Goal: Task Accomplishment & Management: Complete application form

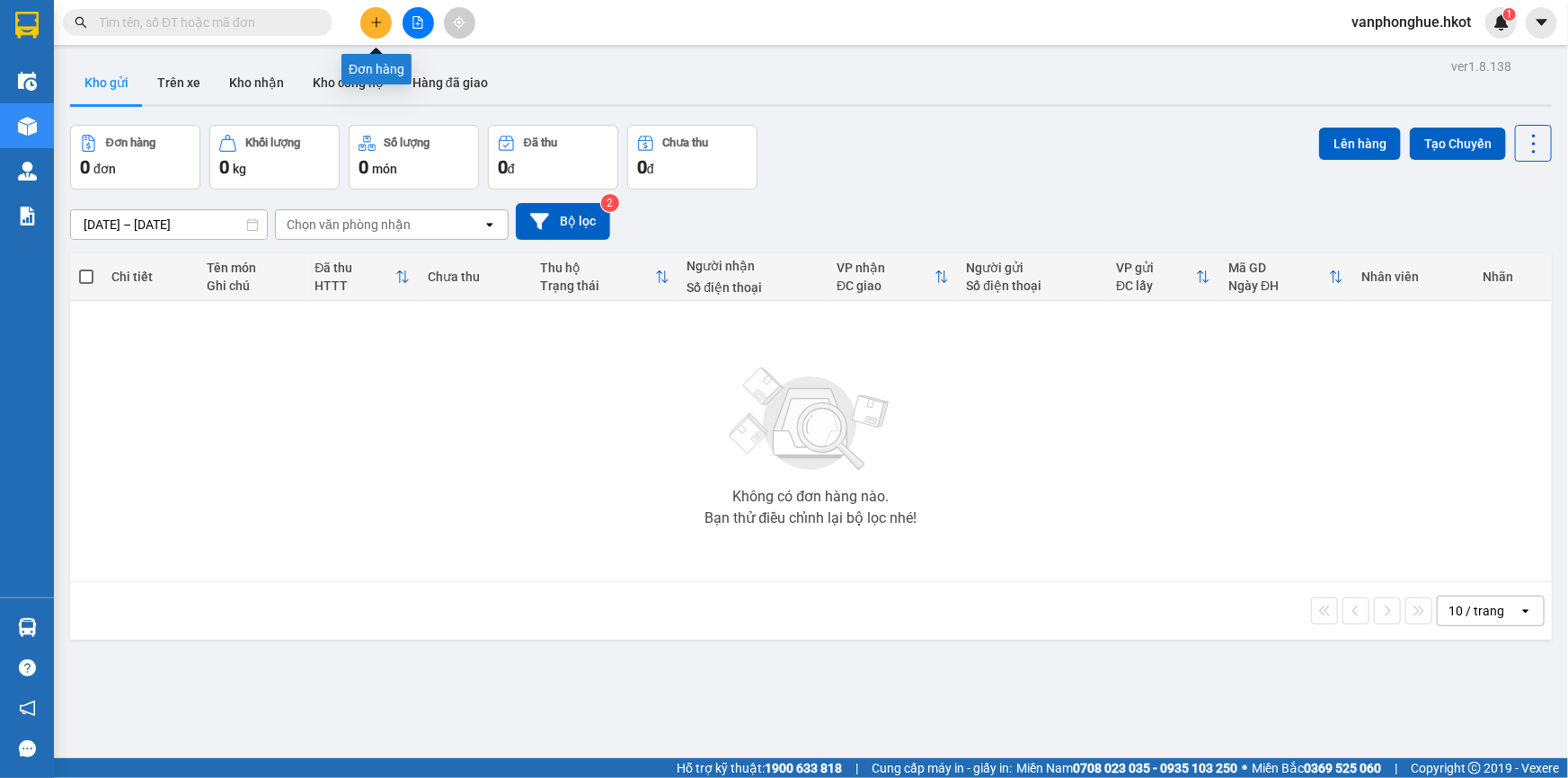
click at [374, 24] on icon "plus" at bounding box center [377, 23] width 13 height 13
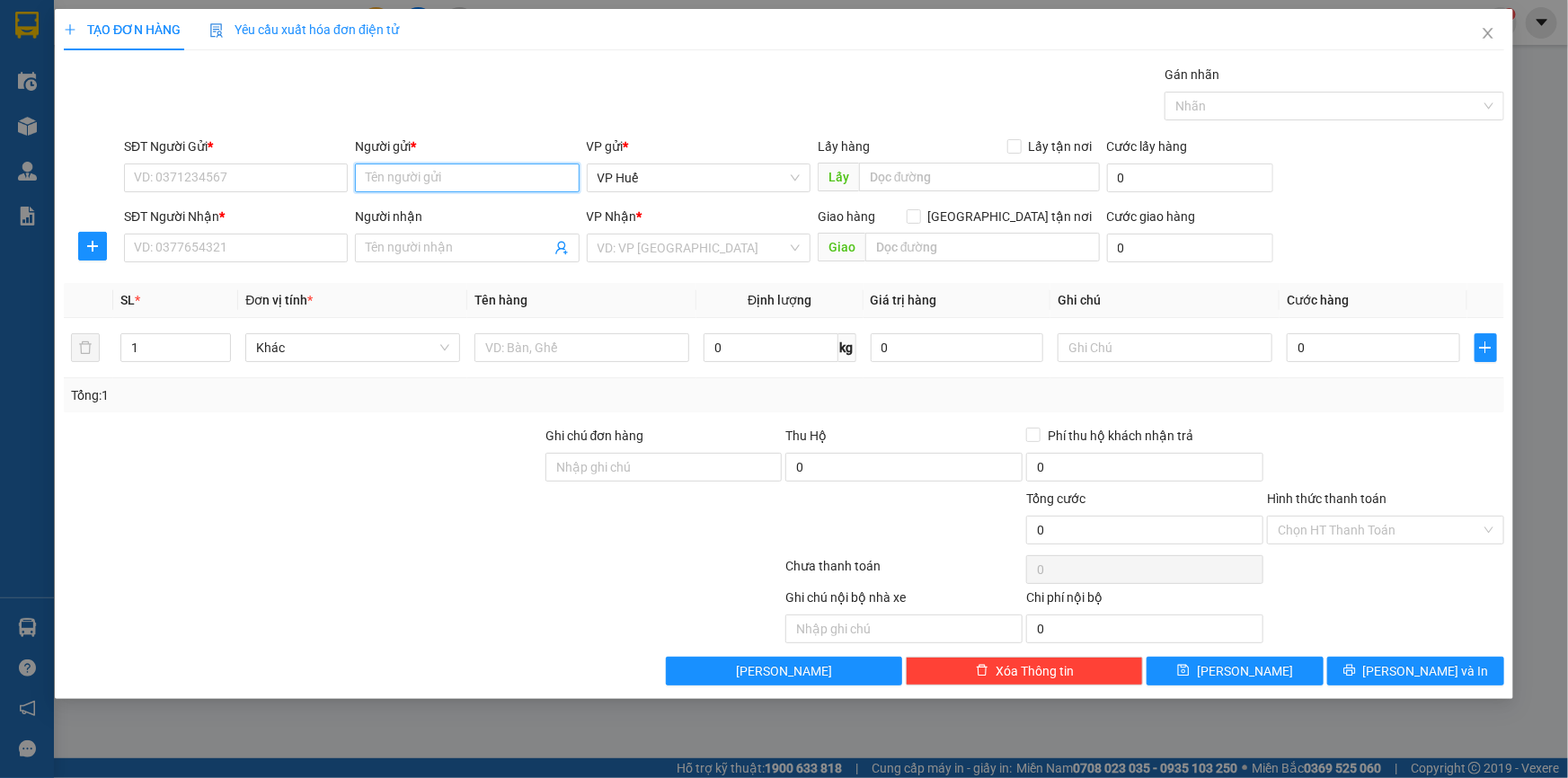
click at [457, 180] on input "Người gửi *" at bounding box center [466, 177] width 224 height 28
click at [279, 187] on input "SĐT Người Gửi *" at bounding box center [236, 177] width 224 height 28
click at [683, 253] on input "search" at bounding box center [692, 247] width 190 height 27
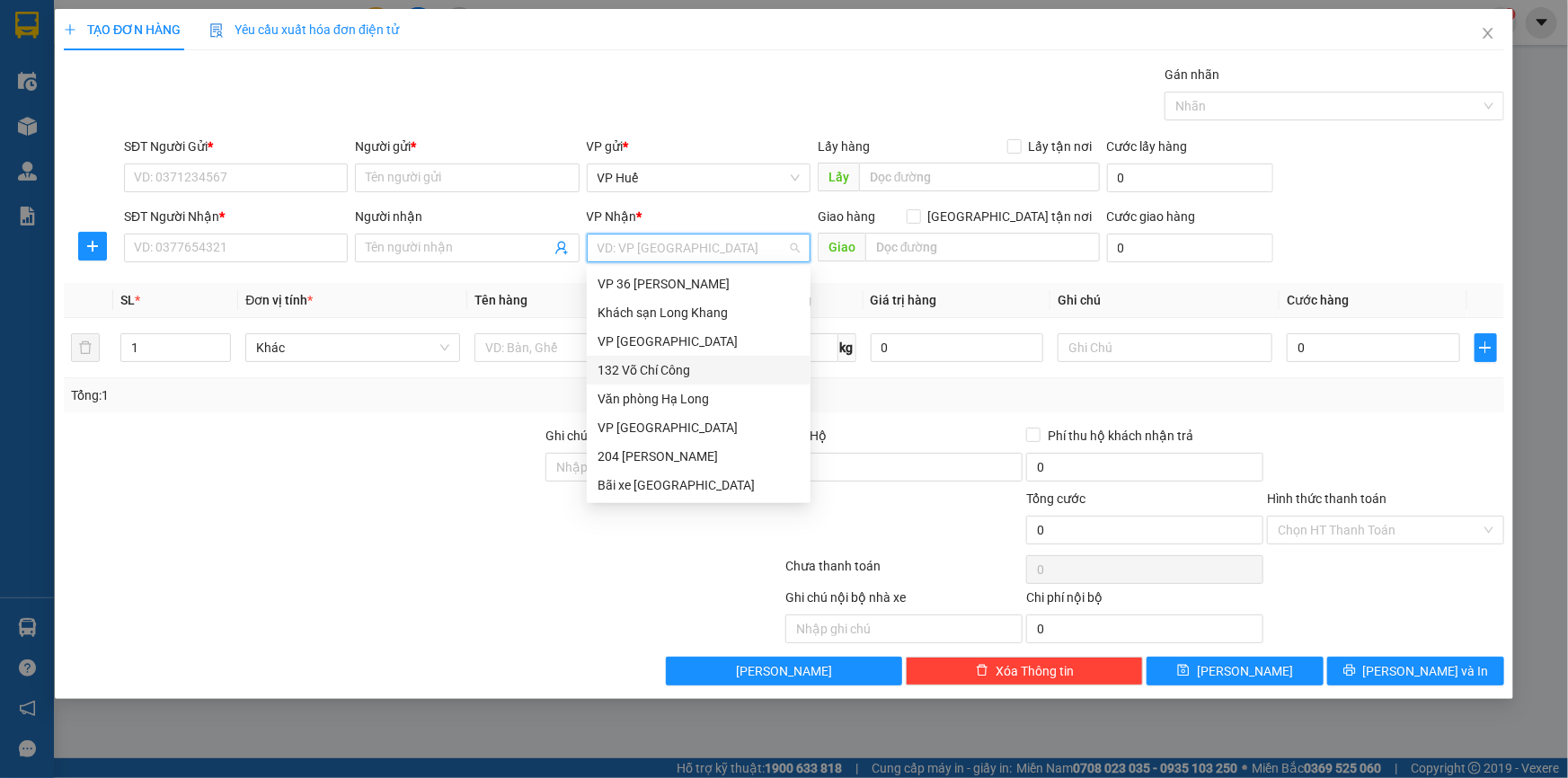
click at [683, 369] on div "132 Võ Chí Công" at bounding box center [698, 370] width 203 height 20
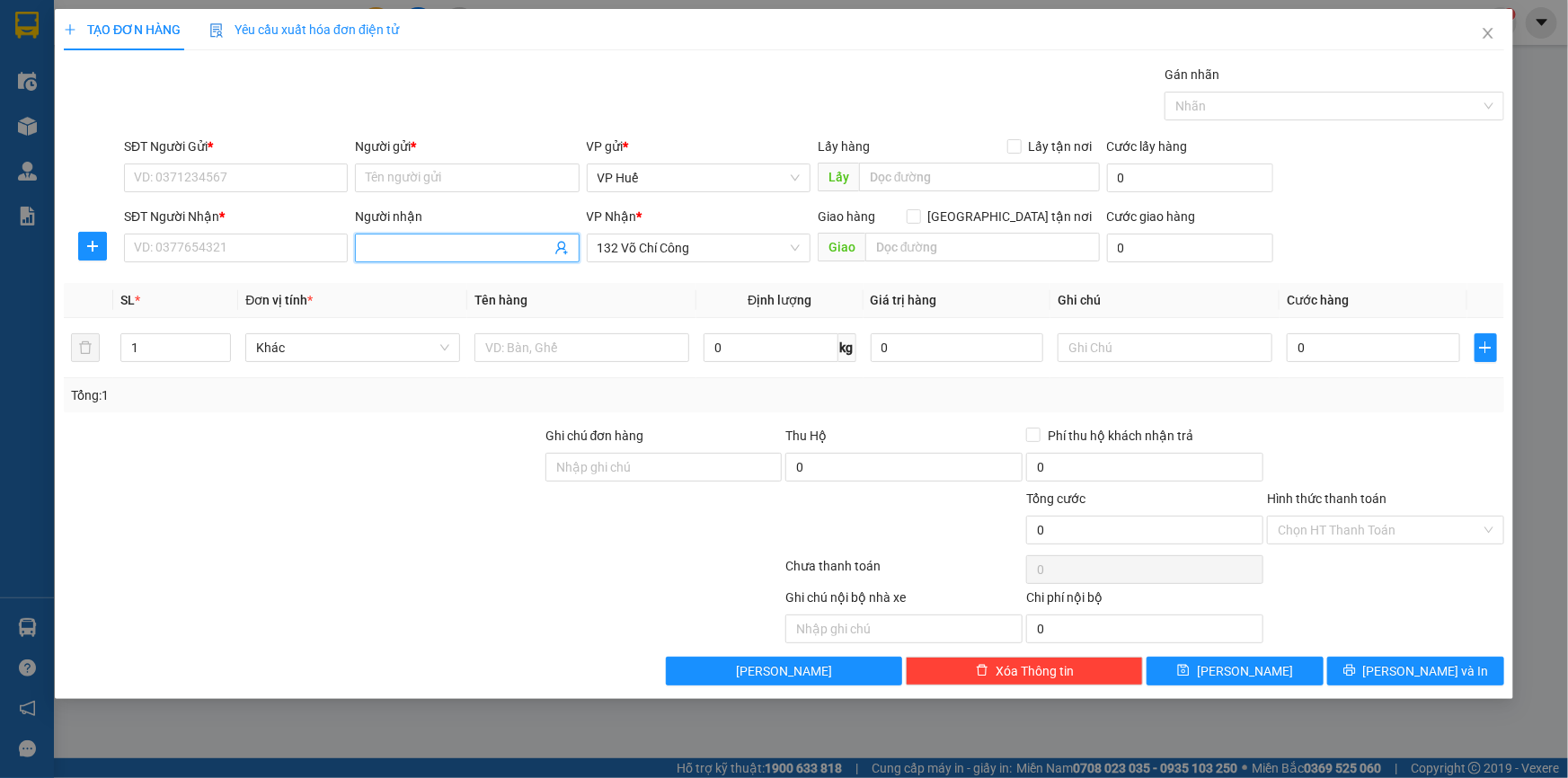
click at [472, 247] on input "Người nhận" at bounding box center [457, 248] width 184 height 20
click at [458, 170] on input "Người gửi *" at bounding box center [466, 177] width 224 height 28
type input "[PERSON_NAME]"
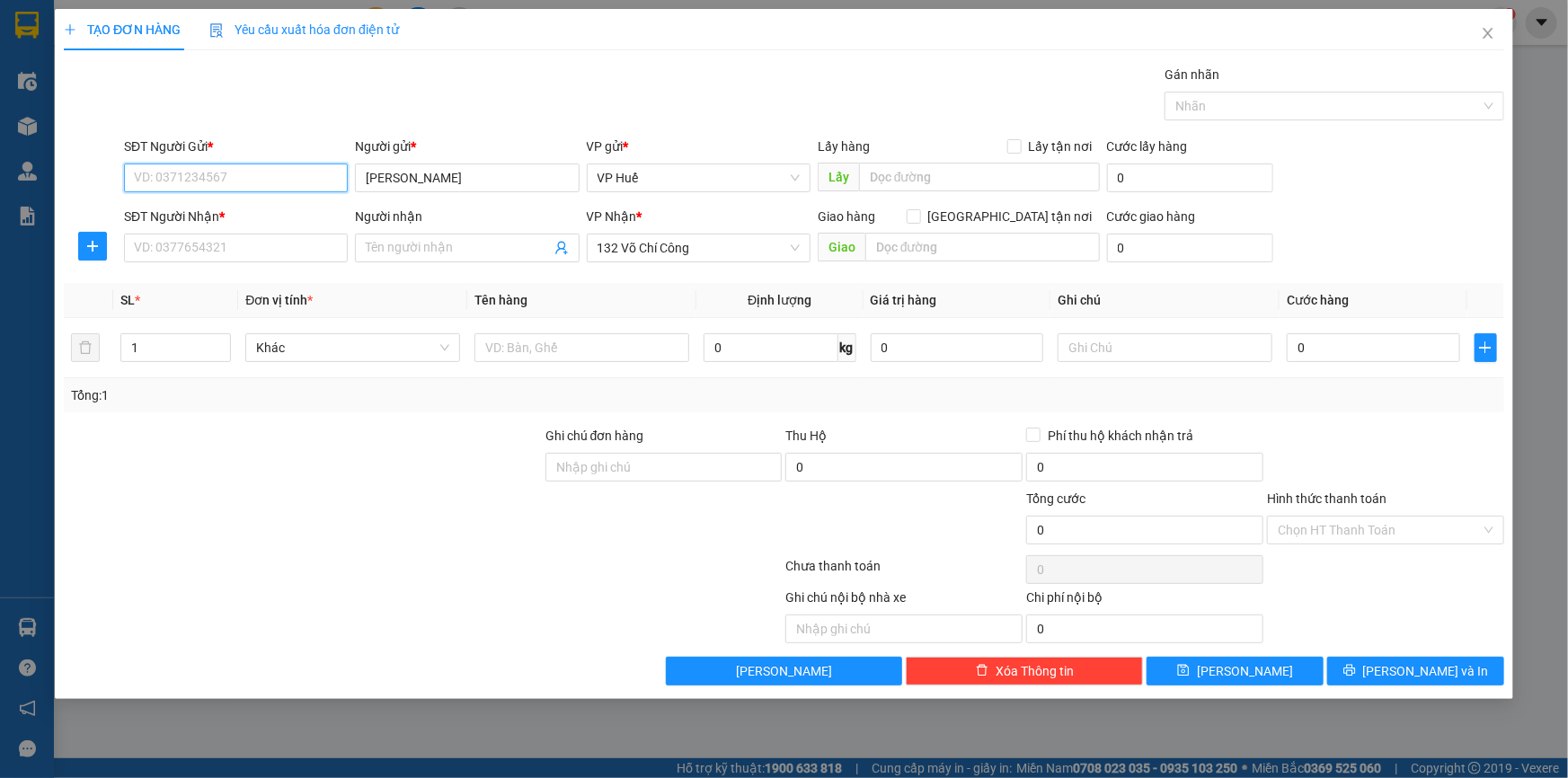
click at [258, 176] on input "SĐT Người Gửi *" at bounding box center [236, 177] width 224 height 28
type input "0967063524"
click at [228, 260] on input "SĐT Người Nhận *" at bounding box center [236, 247] width 224 height 28
type input "0389039545"
click at [393, 247] on input "Người nhận" at bounding box center [457, 248] width 184 height 20
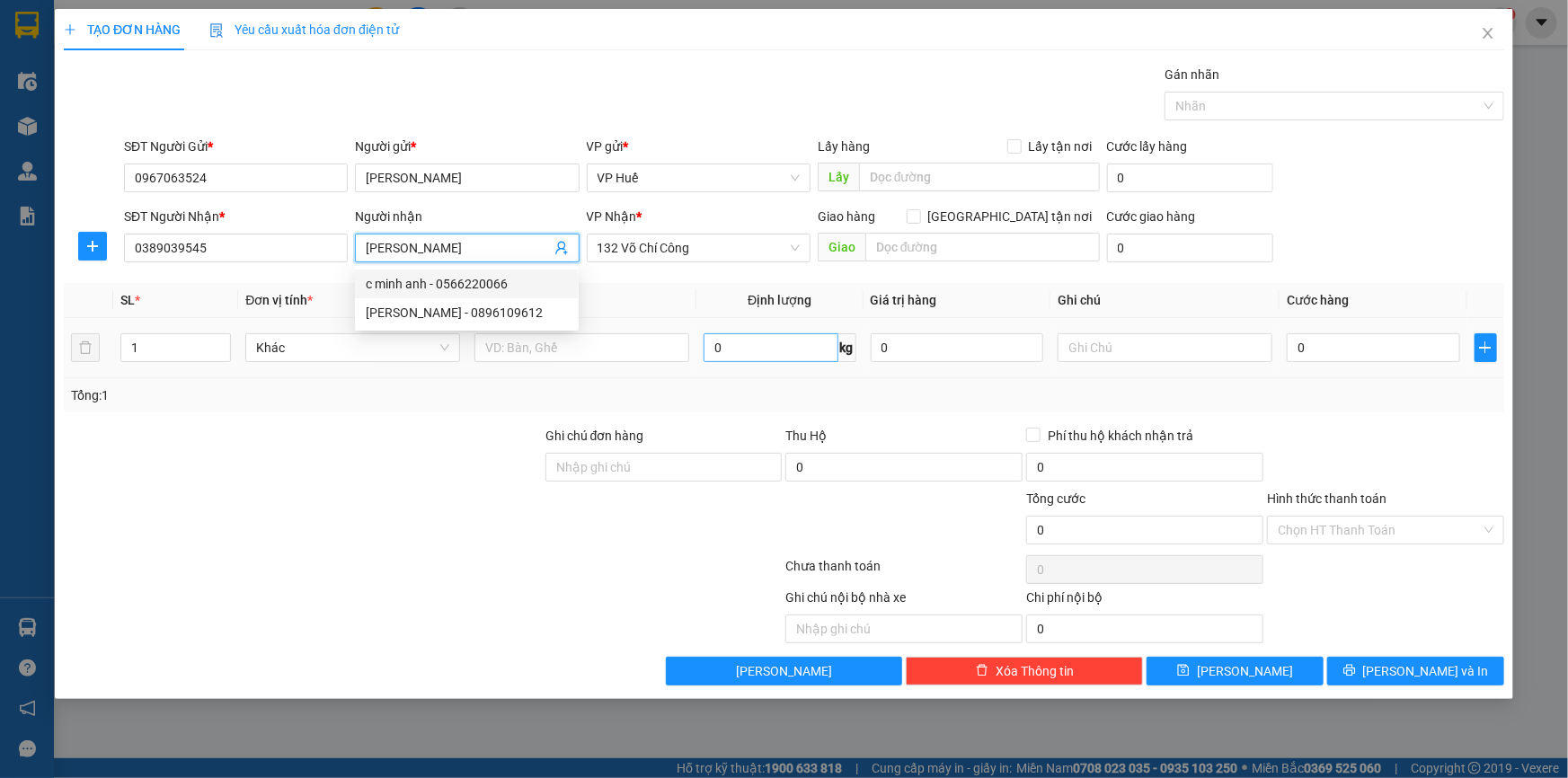
type input "[PERSON_NAME]"
click at [750, 352] on input "0" at bounding box center [771, 347] width 134 height 28
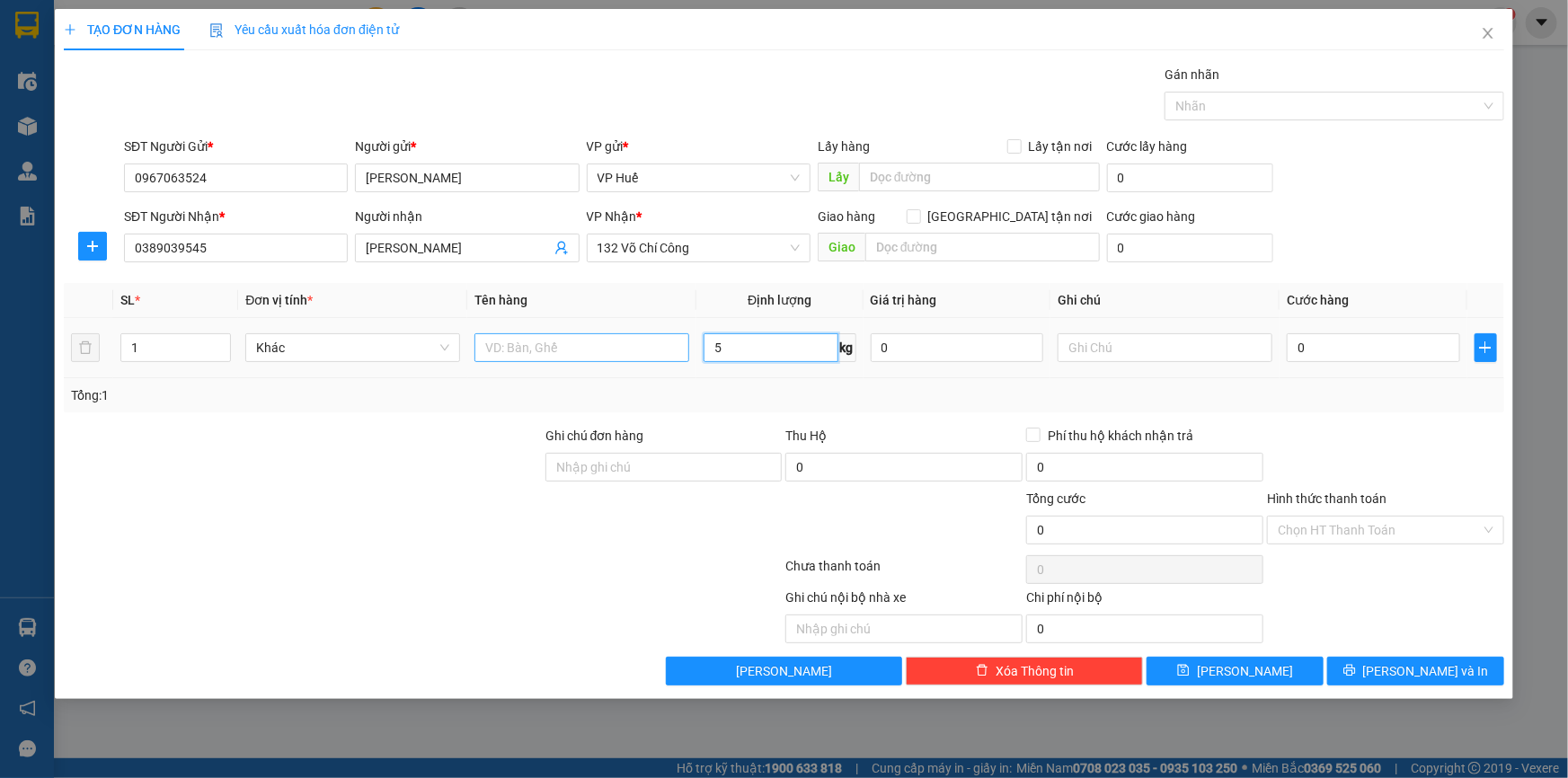
type input "5"
click at [576, 348] on input "text" at bounding box center [582, 347] width 214 height 28
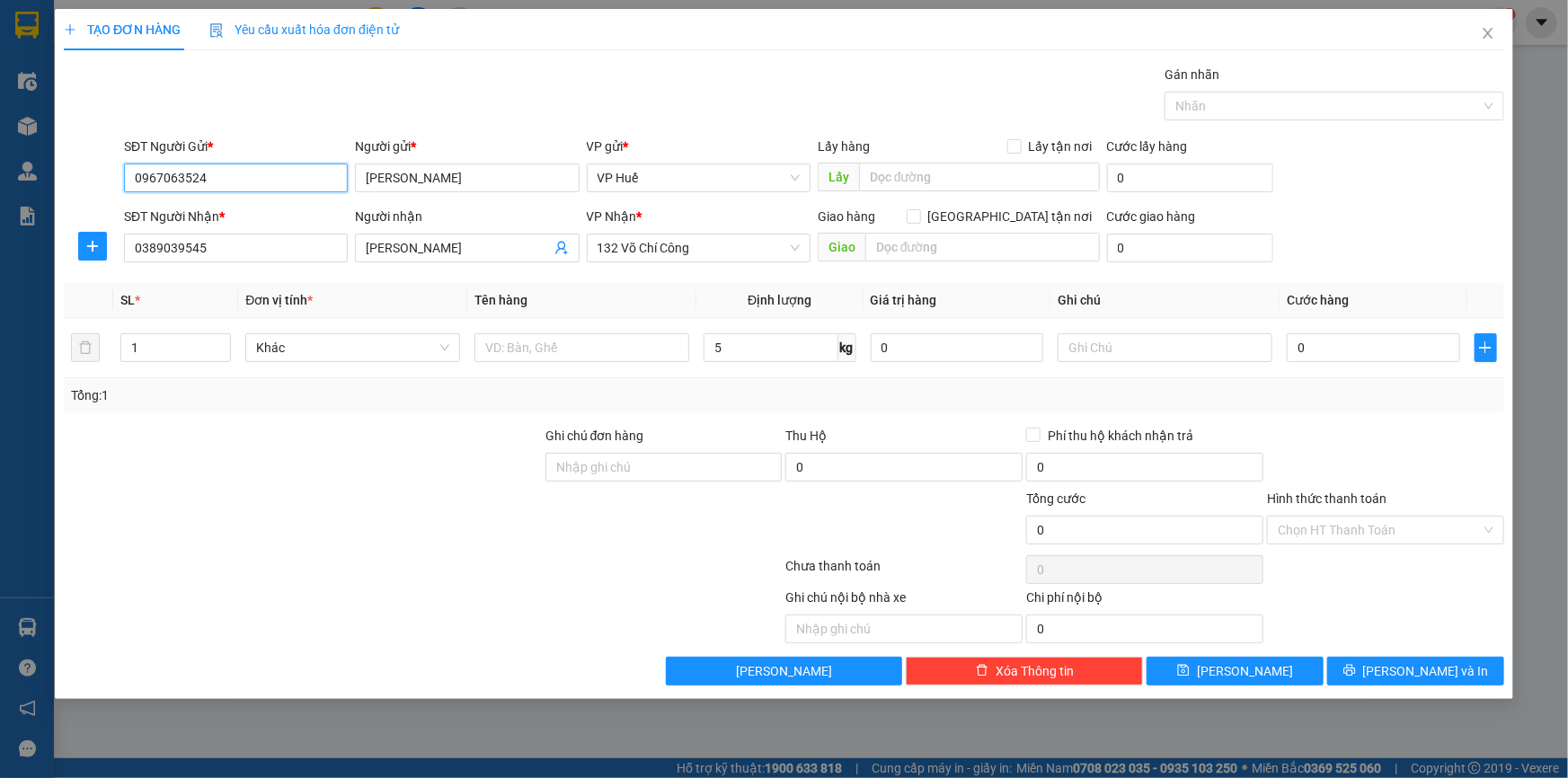
drag, startPoint x: 255, startPoint y: 181, endPoint x: 98, endPoint y: 172, distance: 157.3
click at [98, 172] on div "SĐT Người Gửi * 0967063524 0967063524 Người gửi * [PERSON_NAME] VP gửi * VP Huế…" at bounding box center [784, 168] width 1443 height 63
click at [241, 250] on input "0389039545" at bounding box center [236, 247] width 224 height 28
drag, startPoint x: 241, startPoint y: 250, endPoint x: 64, endPoint y: 258, distance: 177.2
click at [64, 258] on div "SĐT Người Nhận * 0389039545 0389039545 Người nhận [PERSON_NAME] VP Nhận * 132 V…" at bounding box center [784, 237] width 1443 height 63
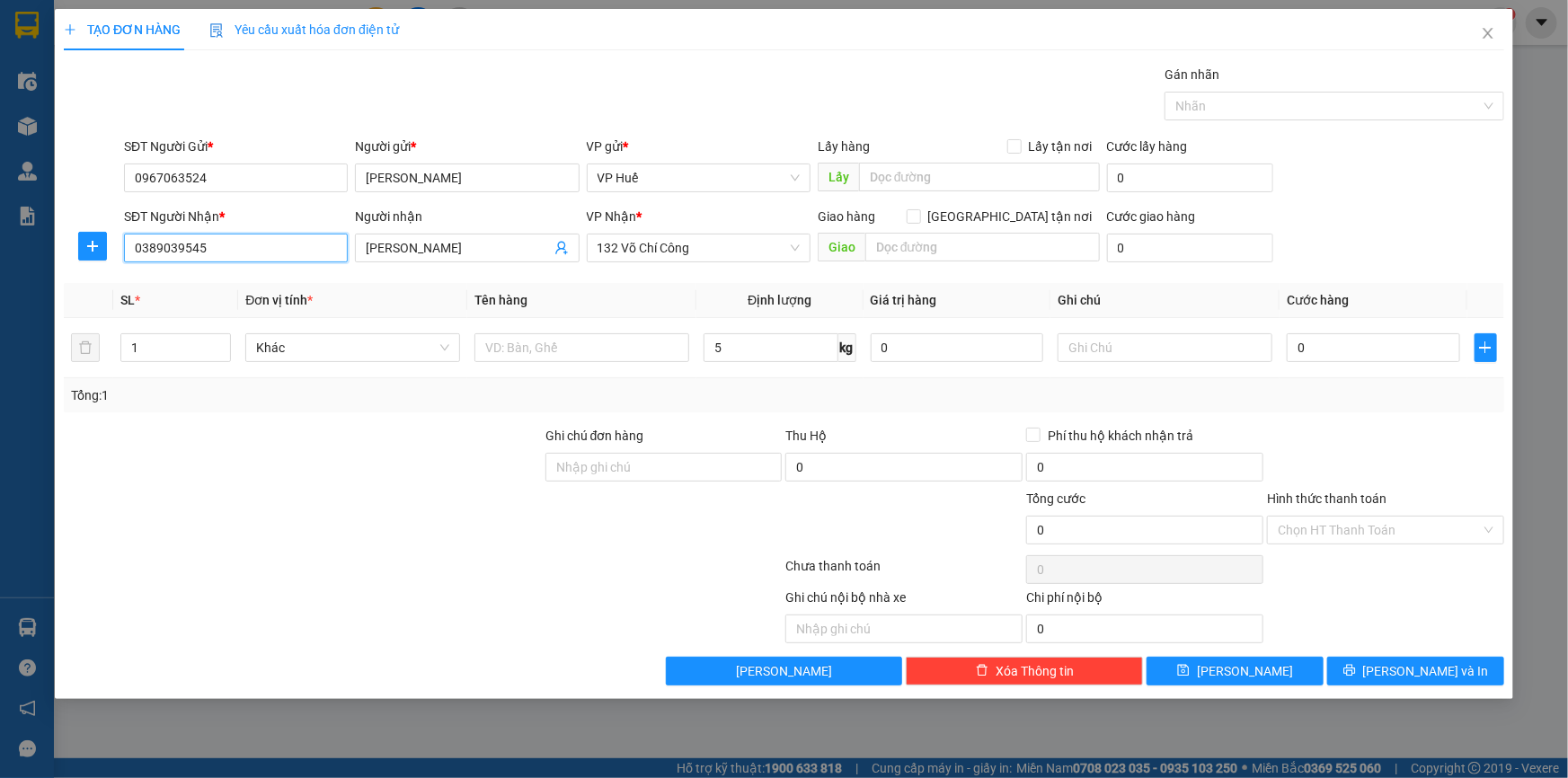
paste input "967063524"
type input "0967063524"
drag, startPoint x: 241, startPoint y: 183, endPoint x: 38, endPoint y: 176, distance: 203.1
click at [38, 176] on div "TẠO ĐƠN HÀNG Yêu cầu xuất hóa đơn điện tử Transit Pickup Surcharge Ids Transit …" at bounding box center [784, 389] width 1568 height 778
type input "0389039545"
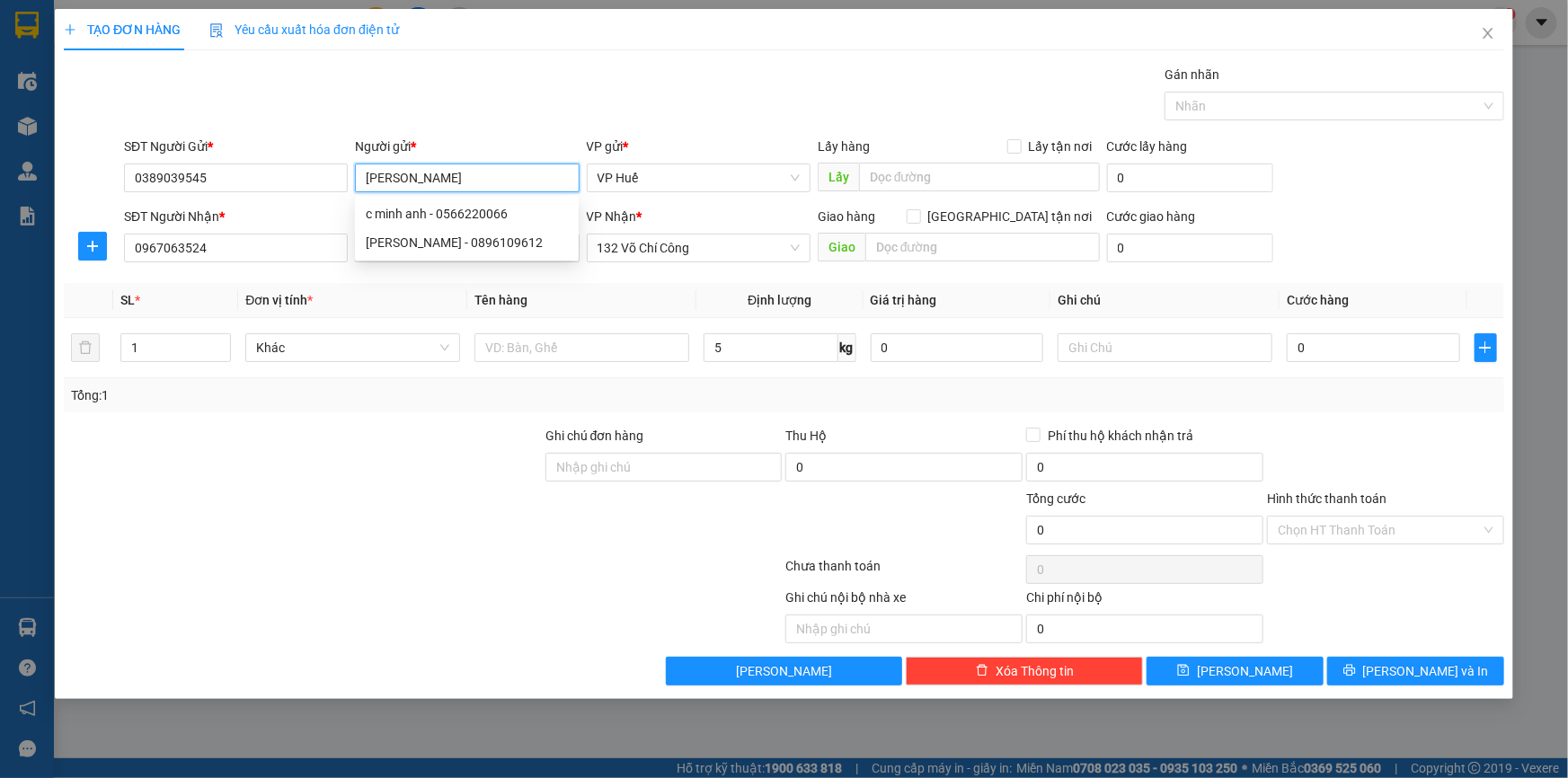
click at [477, 183] on input "[PERSON_NAME]" at bounding box center [466, 177] width 224 height 28
drag, startPoint x: 477, startPoint y: 180, endPoint x: 358, endPoint y: 181, distance: 119.0
click at [358, 181] on input "[PERSON_NAME]" at bounding box center [466, 177] width 224 height 28
click at [401, 350] on span "Khác" at bounding box center [352, 347] width 193 height 27
type input "[PERSON_NAME]"
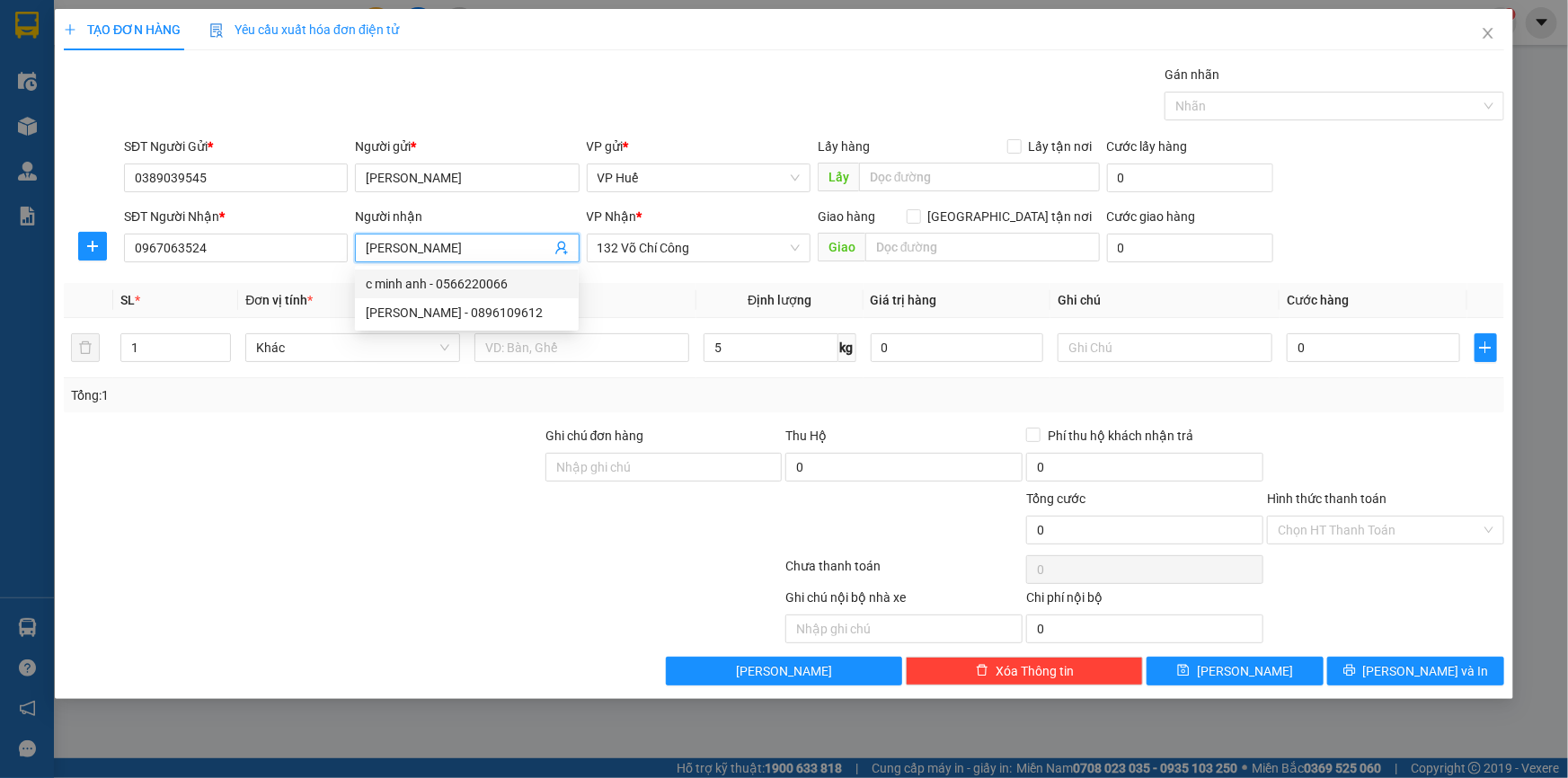
drag, startPoint x: 434, startPoint y: 249, endPoint x: 399, endPoint y: 254, distance: 35.4
click at [399, 254] on input "[PERSON_NAME]" at bounding box center [457, 248] width 184 height 20
type input "0566220066"
drag, startPoint x: 448, startPoint y: 256, endPoint x: 407, endPoint y: 259, distance: 41.1
click at [407, 259] on span "c [PERSON_NAME]" at bounding box center [466, 247] width 224 height 28
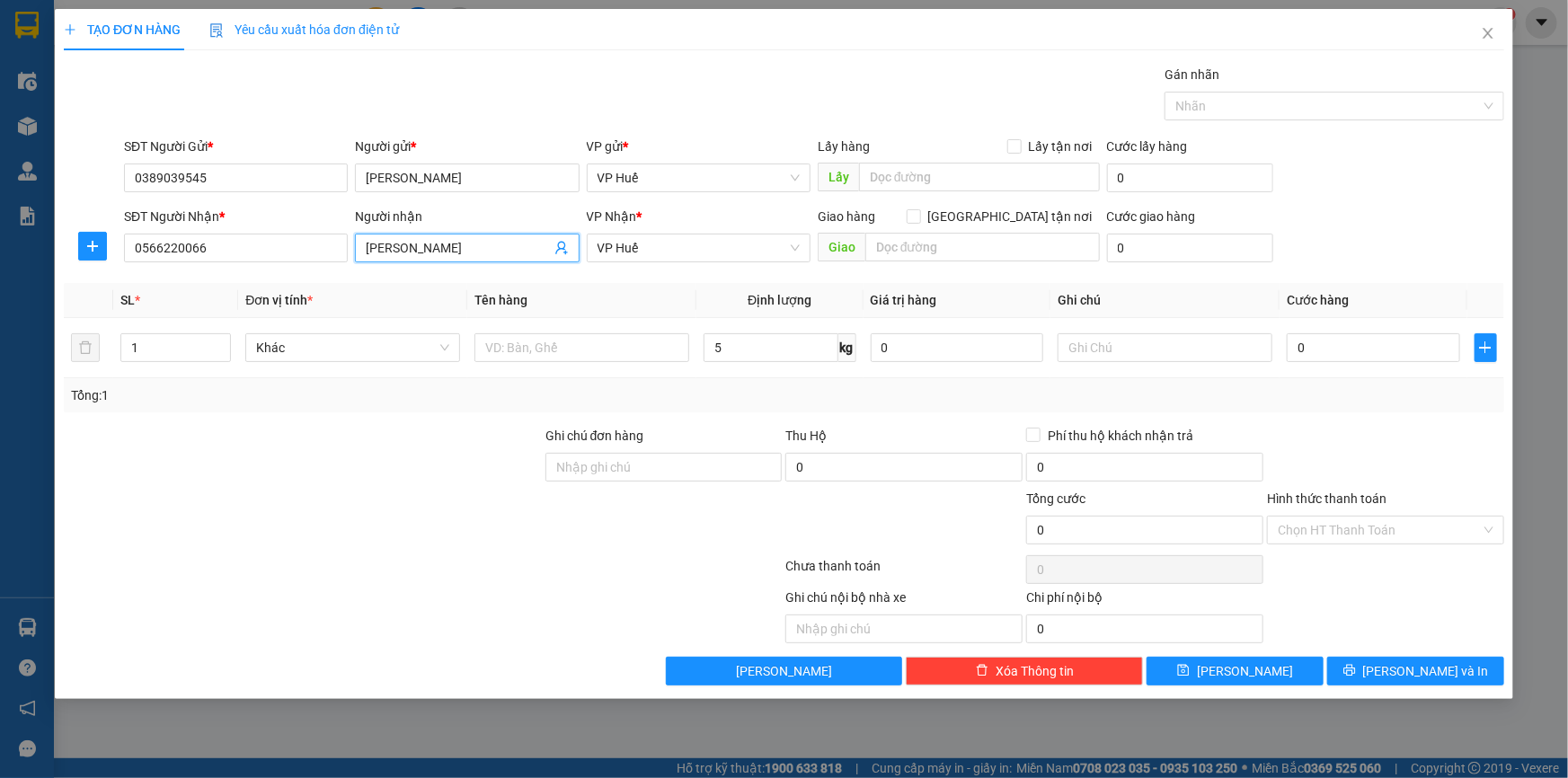
drag, startPoint x: 449, startPoint y: 245, endPoint x: 406, endPoint y: 251, distance: 43.4
click at [406, 251] on input "[PERSON_NAME]" at bounding box center [457, 248] width 184 height 20
type input "[PERSON_NAME]"
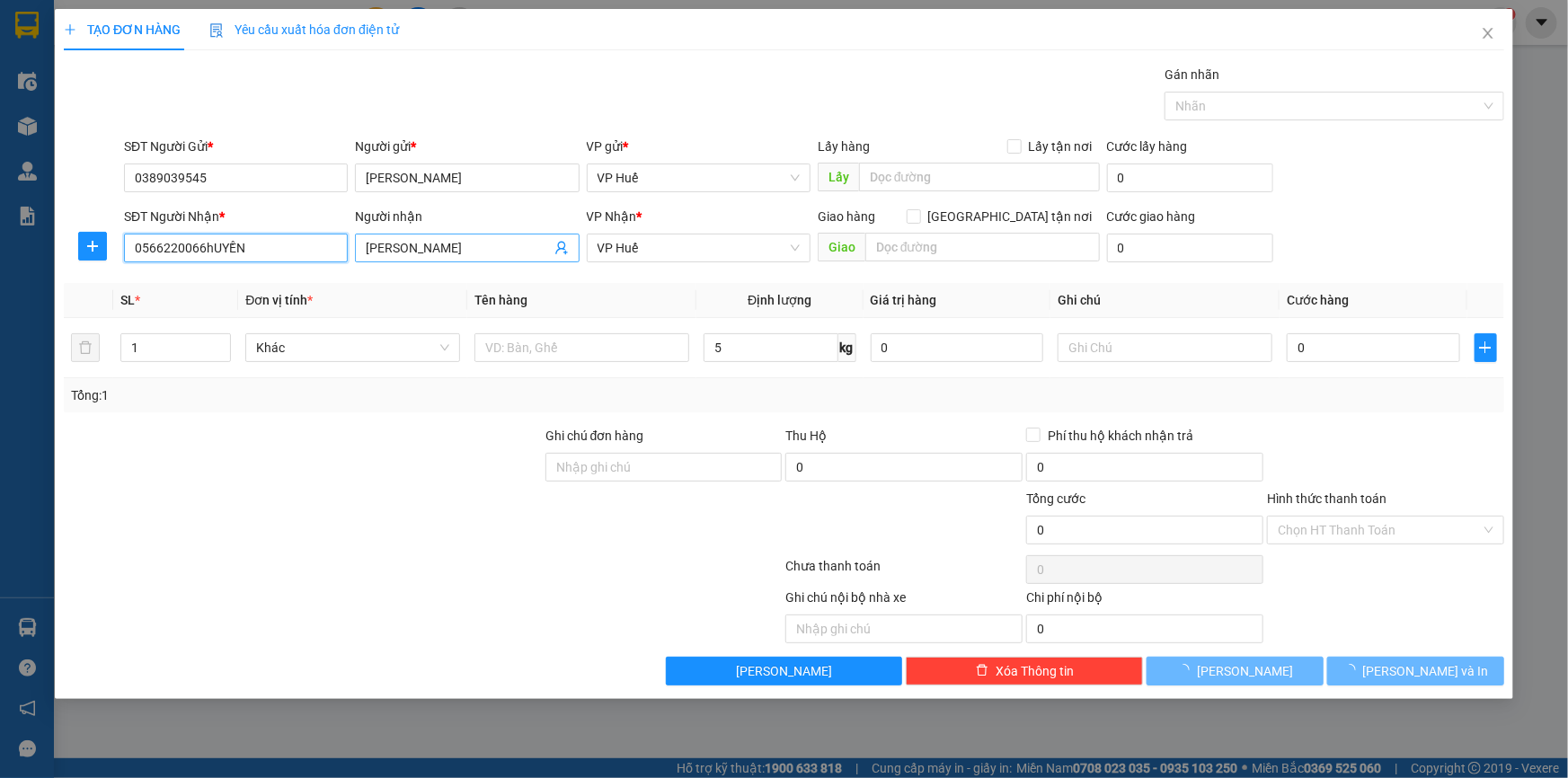
type input "0566220066hUYỀN"
click at [437, 247] on input "[PERSON_NAME]" at bounding box center [457, 248] width 184 height 20
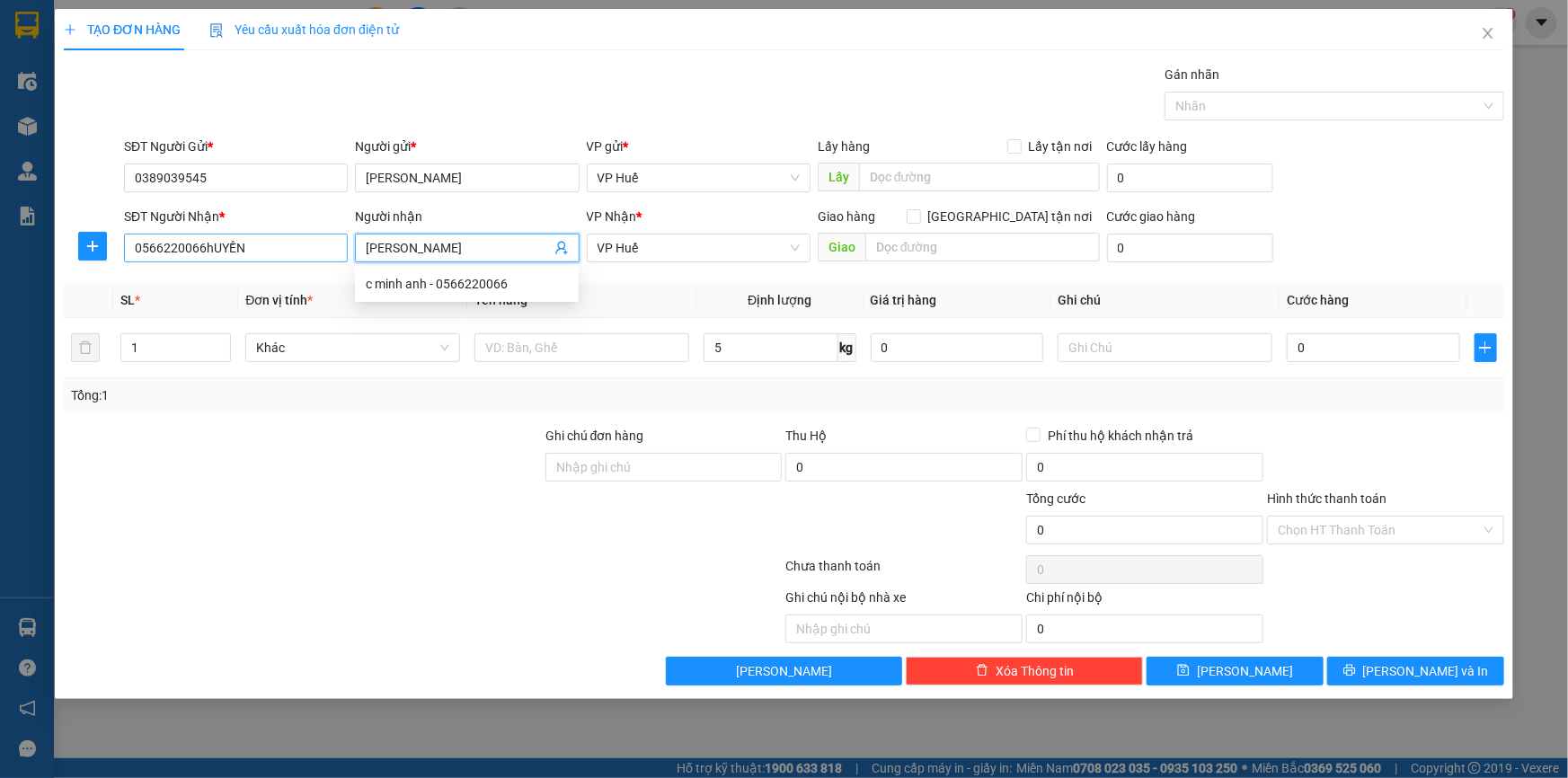
drag, startPoint x: 437, startPoint y: 247, endPoint x: 338, endPoint y: 243, distance: 99.1
click at [338, 243] on div "SĐT Người Nhận * 0566220066hUYỀN Người nhận c minh VP Nhận * VP Huế Giao hàng G…" at bounding box center [813, 237] width 1387 height 63
drag, startPoint x: 448, startPoint y: 248, endPoint x: 323, endPoint y: 255, distance: 125.2
click at [323, 255] on div "SĐT Người Nhận * 0566220066hUYỀN Người nhận mINH hUYỀN mINH hUYỀN VP Nhận * VP …" at bounding box center [813, 237] width 1387 height 63
type input "[PERSON_NAME]"
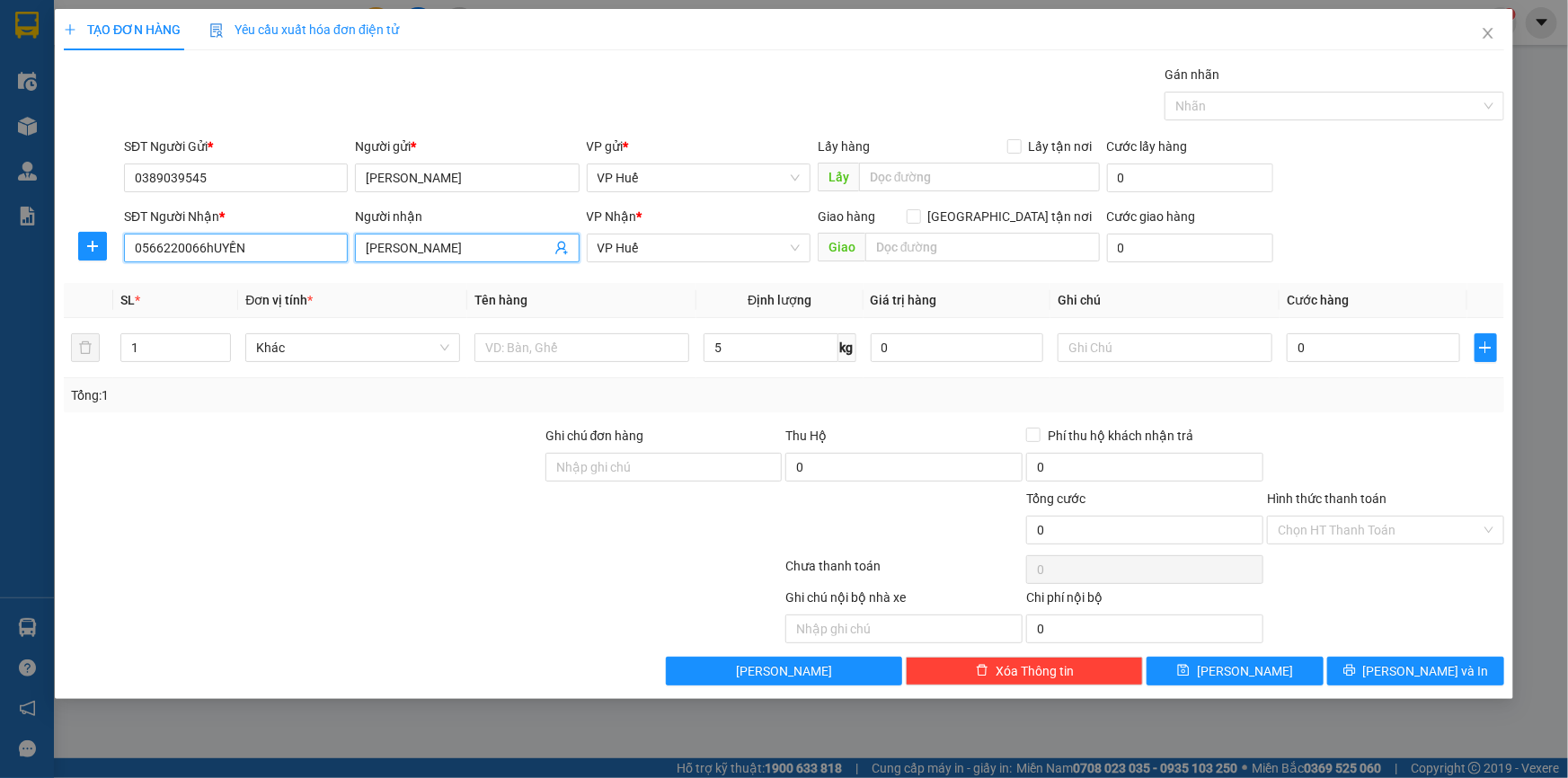
click at [264, 249] on input "0566220066hUYỀN" at bounding box center [236, 247] width 224 height 28
drag, startPoint x: 264, startPoint y: 249, endPoint x: 113, endPoint y: 255, distance: 151.1
click at [113, 255] on div "SĐT Người Nhận * 0566220066hUYỀN 0566220066hUYỀN Người nhận [PERSON_NAME] VP Nh…" at bounding box center [784, 237] width 1443 height 63
type input "0967063524"
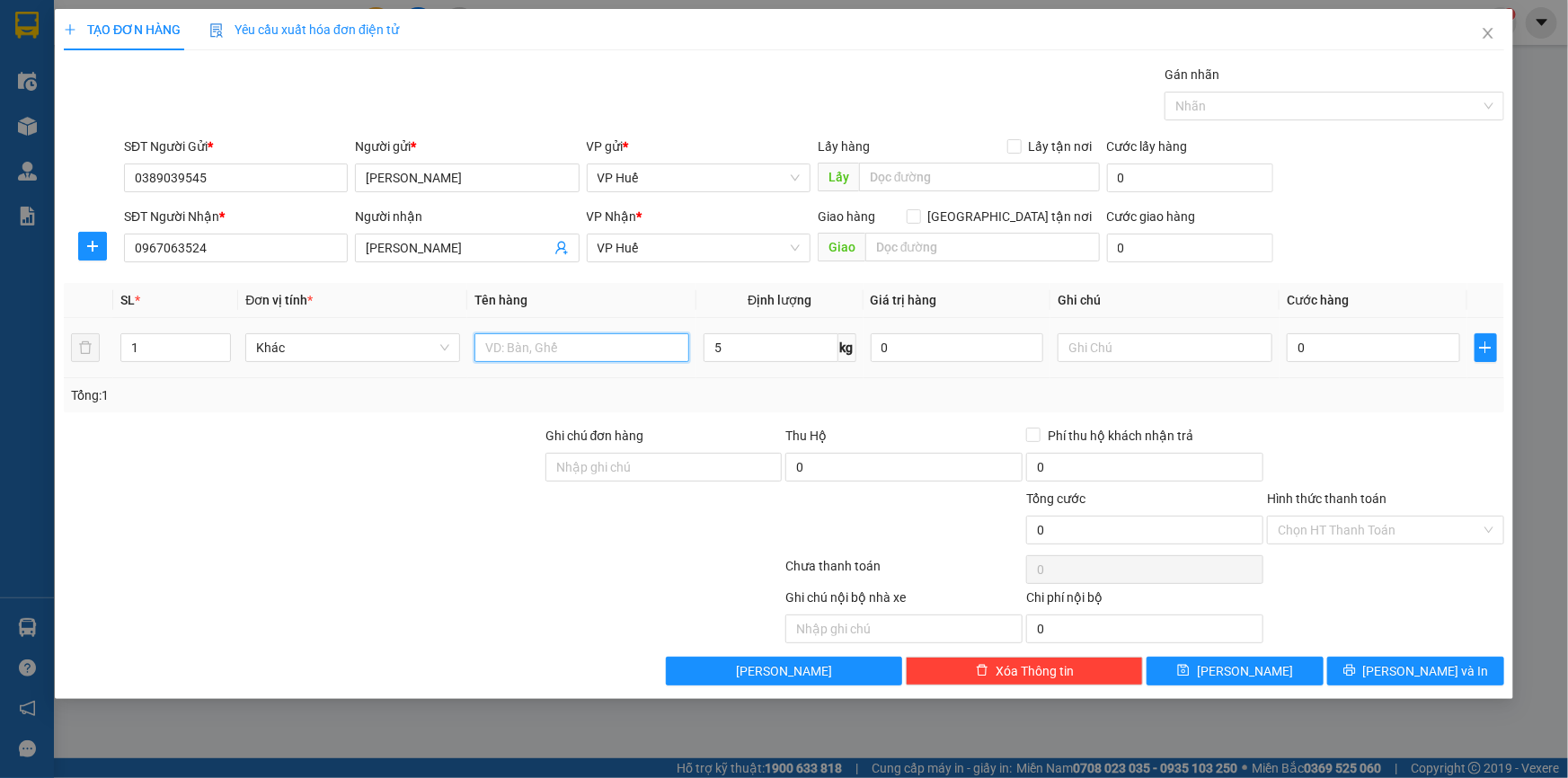
click at [542, 353] on input "text" at bounding box center [582, 347] width 214 height 28
drag, startPoint x: 540, startPoint y: 347, endPoint x: 432, endPoint y: 355, distance: 108.3
click at [432, 355] on tr "1 Khác trái cây 5 kg 0 0" at bounding box center [784, 348] width 1440 height 60
type input "bánh huế"
click at [918, 251] on input "text" at bounding box center [982, 247] width 235 height 28
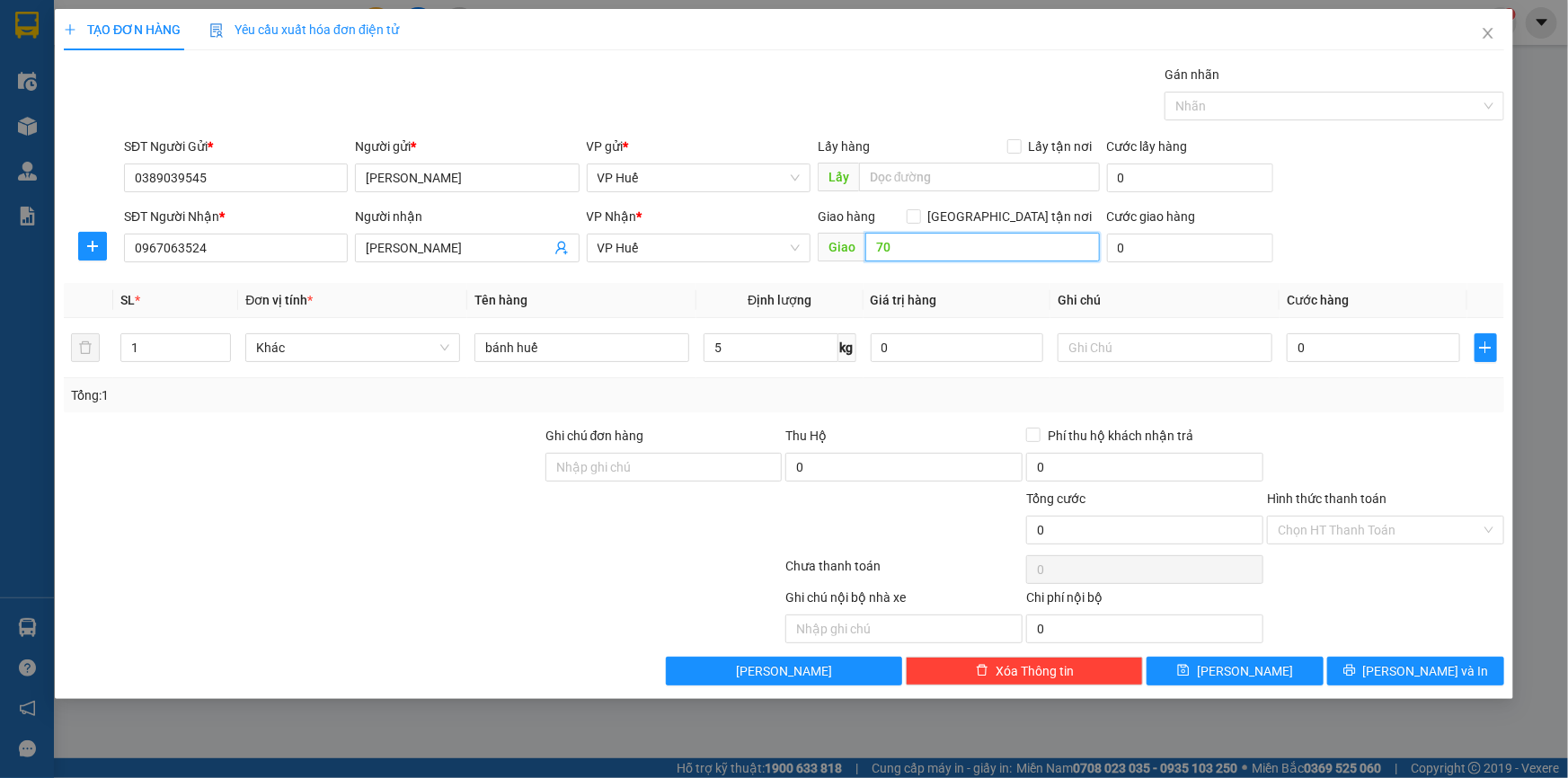
type input "7"
click at [653, 252] on span "VP Huế" at bounding box center [698, 247] width 203 height 27
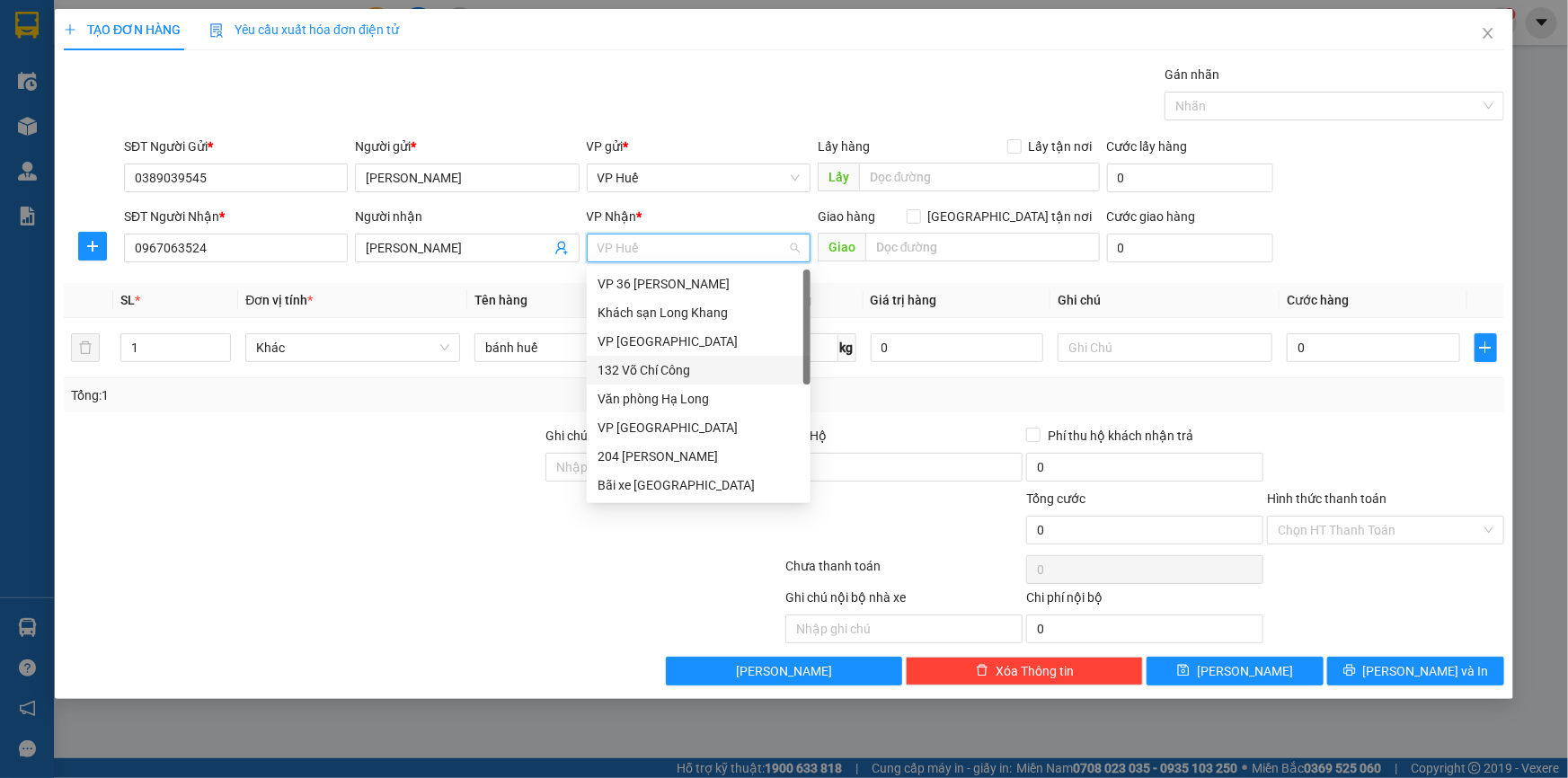
click at [691, 370] on div "132 Võ Chí Công" at bounding box center [698, 370] width 203 height 20
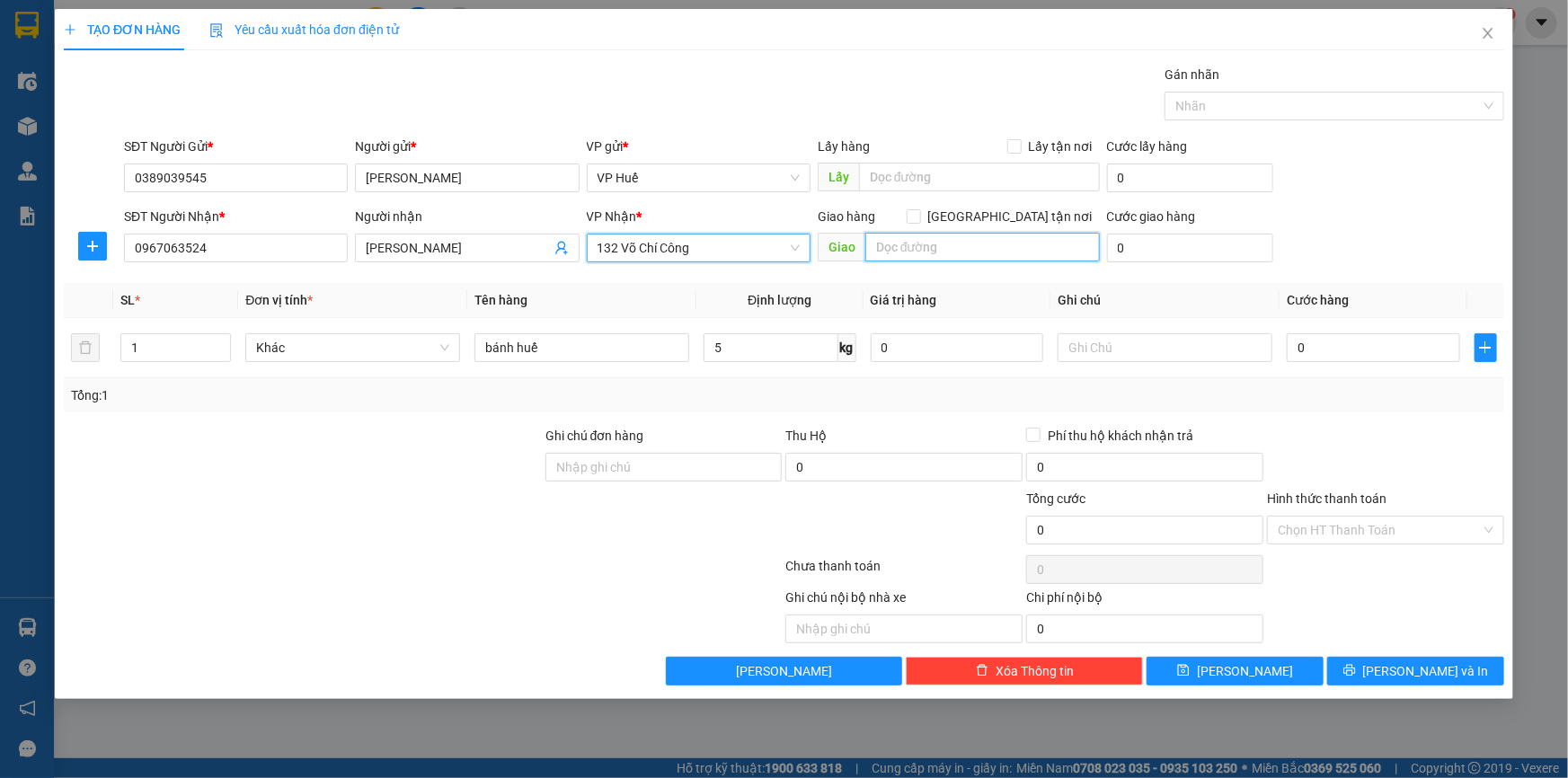
click at [926, 250] on input "text" at bounding box center [982, 247] width 235 height 28
type input "vp 132 võ chí công"
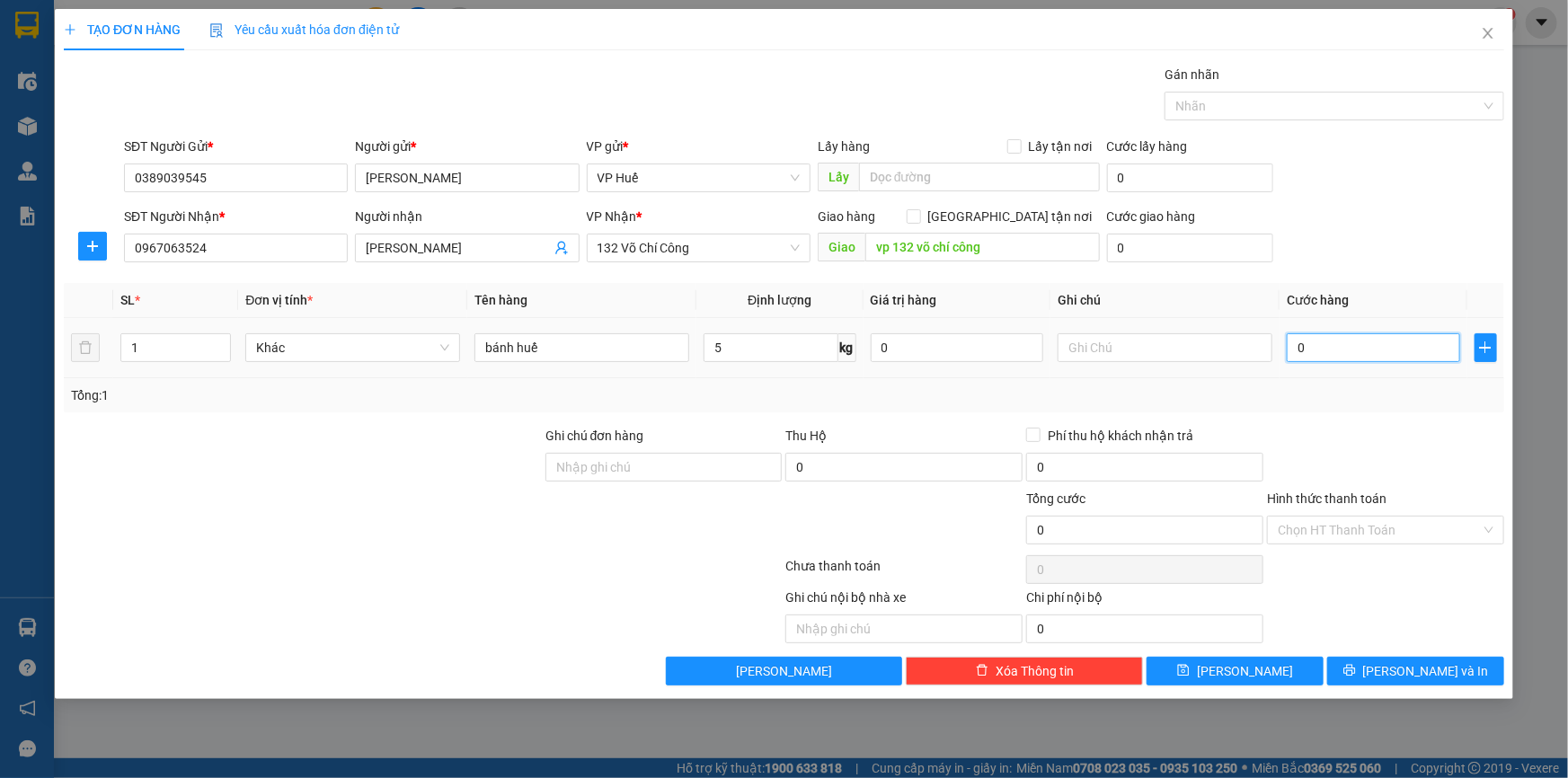
click at [1346, 355] on input "0" at bounding box center [1373, 347] width 173 height 28
type input "7"
type input "70"
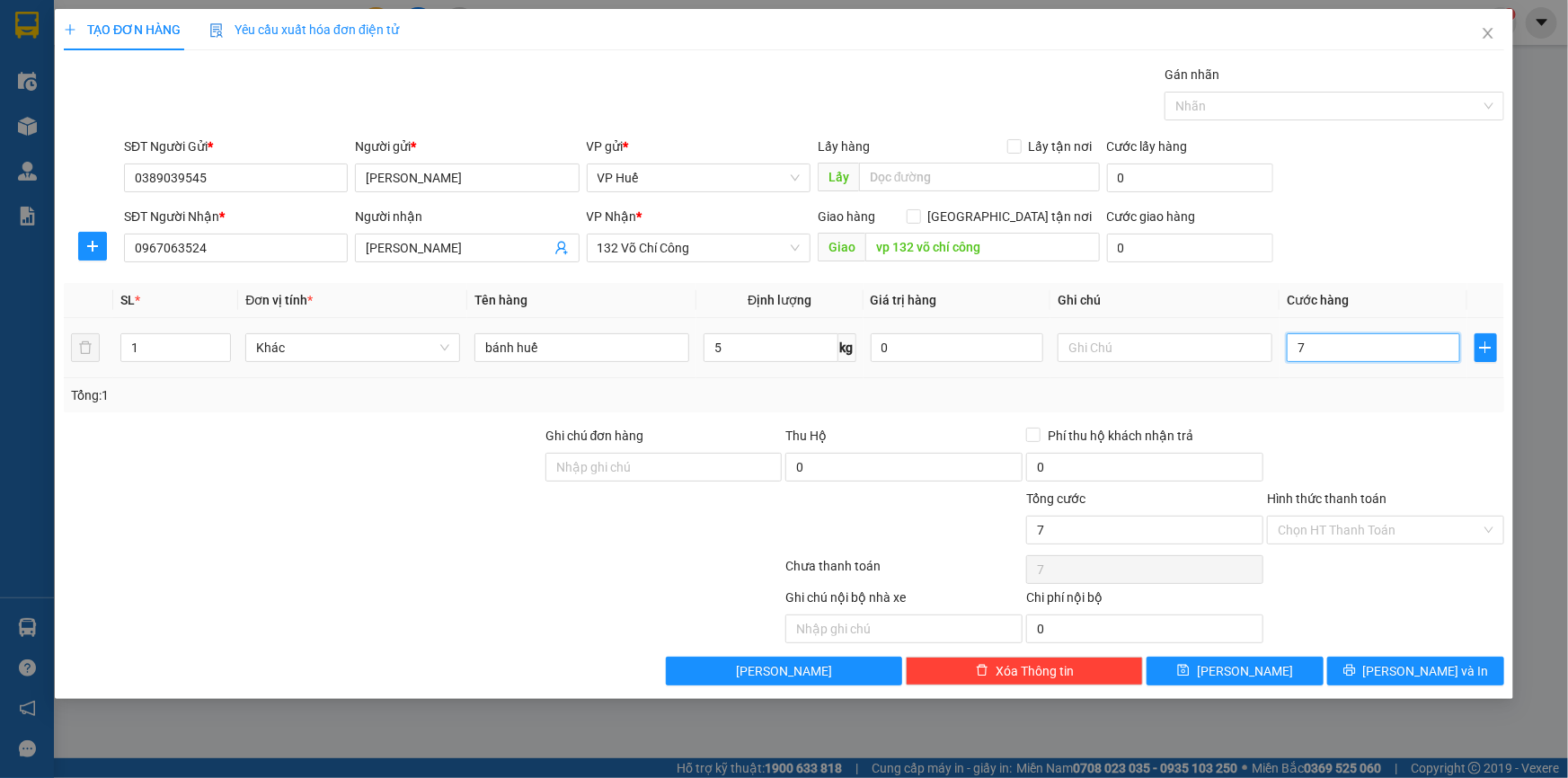
type input "70"
type input "700"
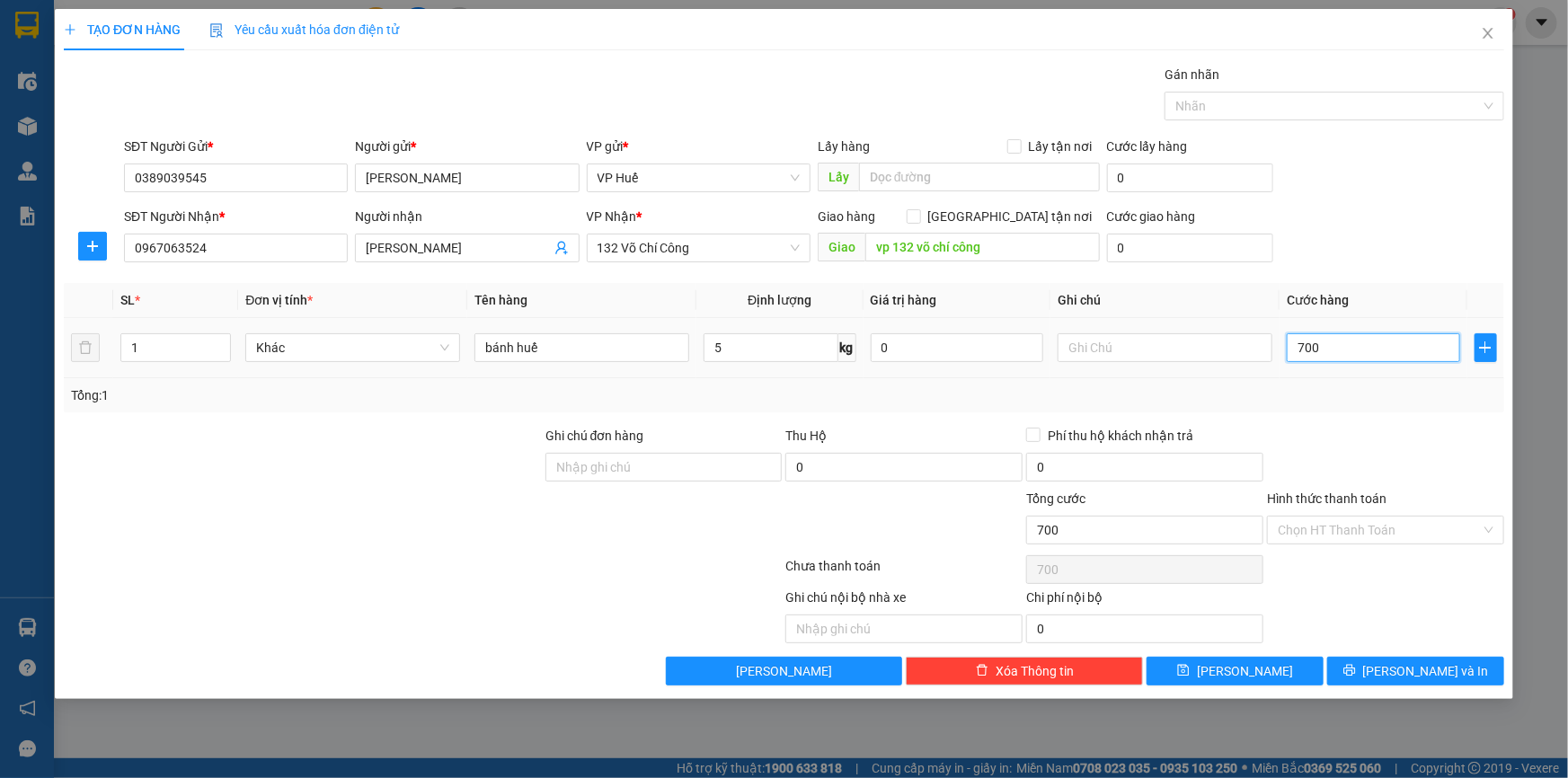
type input "7.000"
type input "70.000"
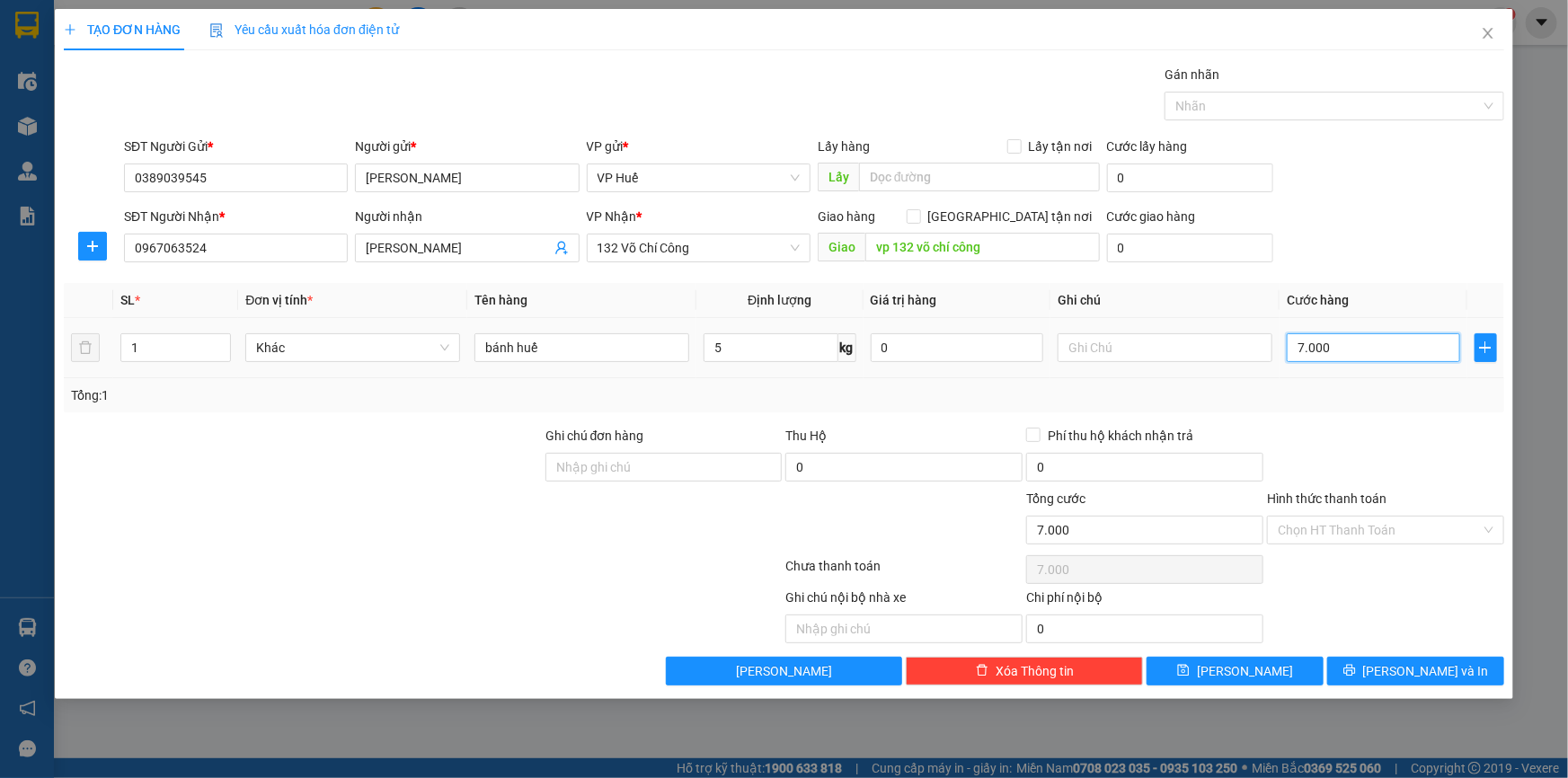
type input "70.000"
type input "7.000"
type input "700"
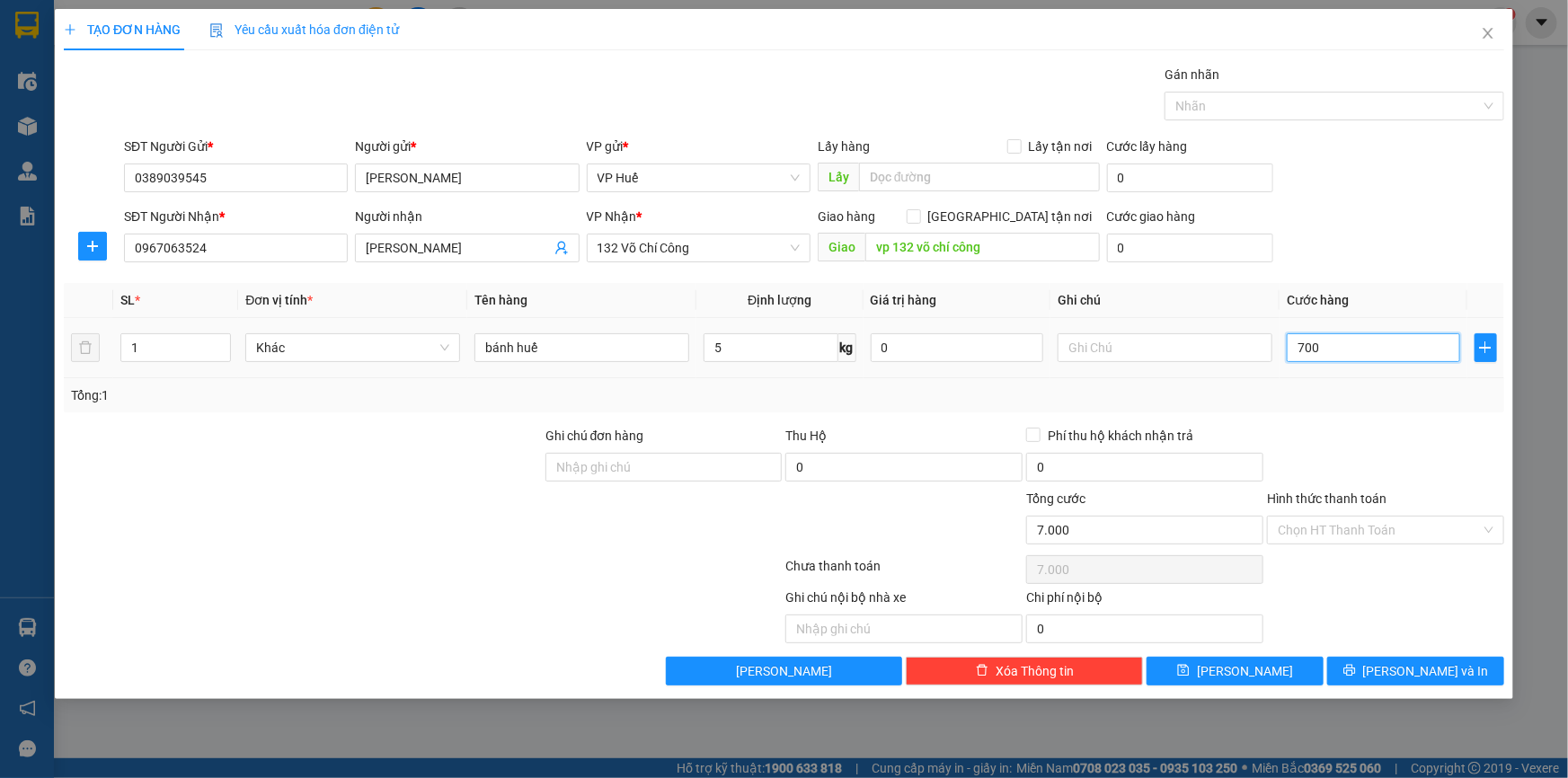
type input "700"
type input "70"
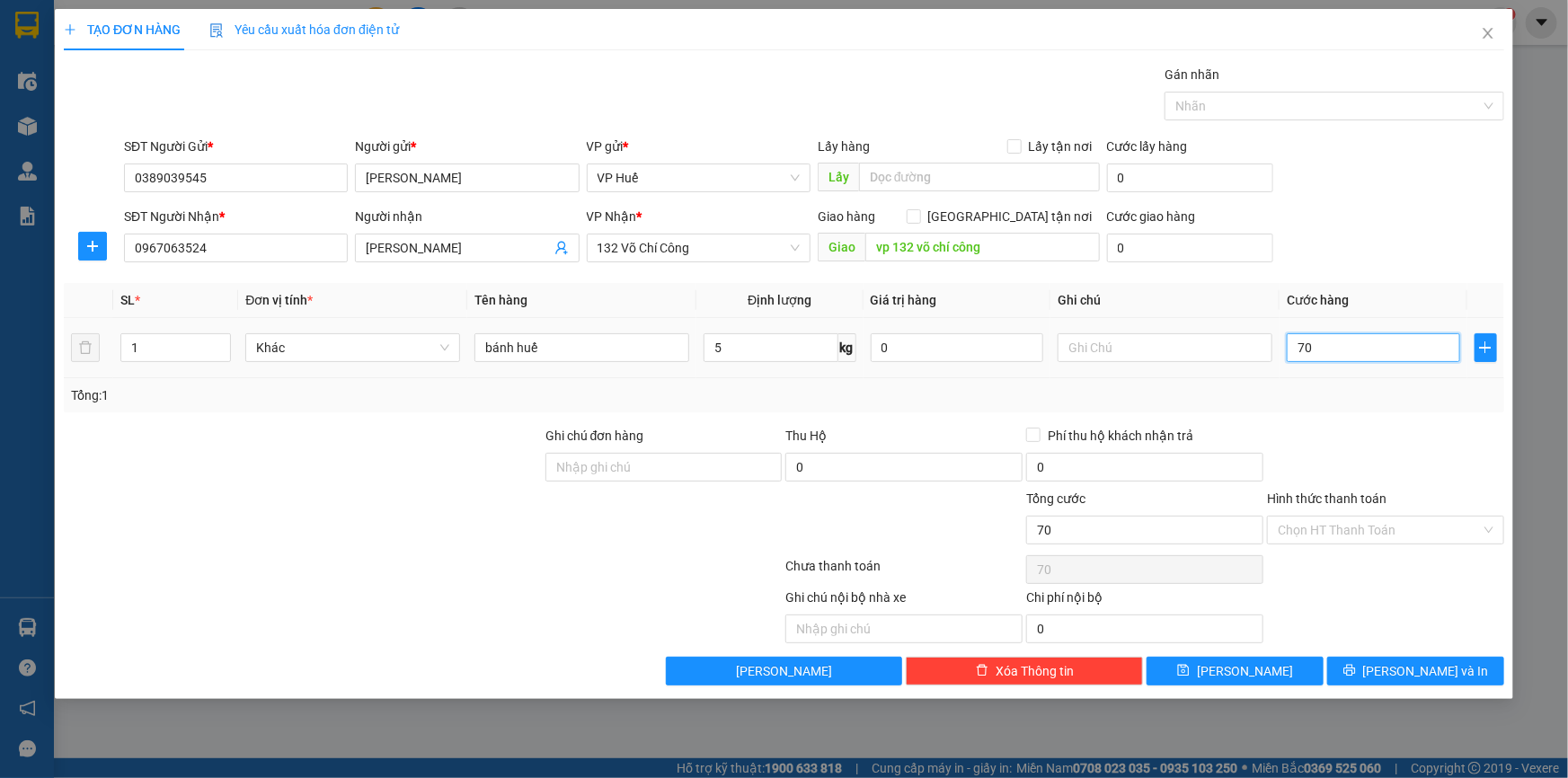
type input "7"
type input "0"
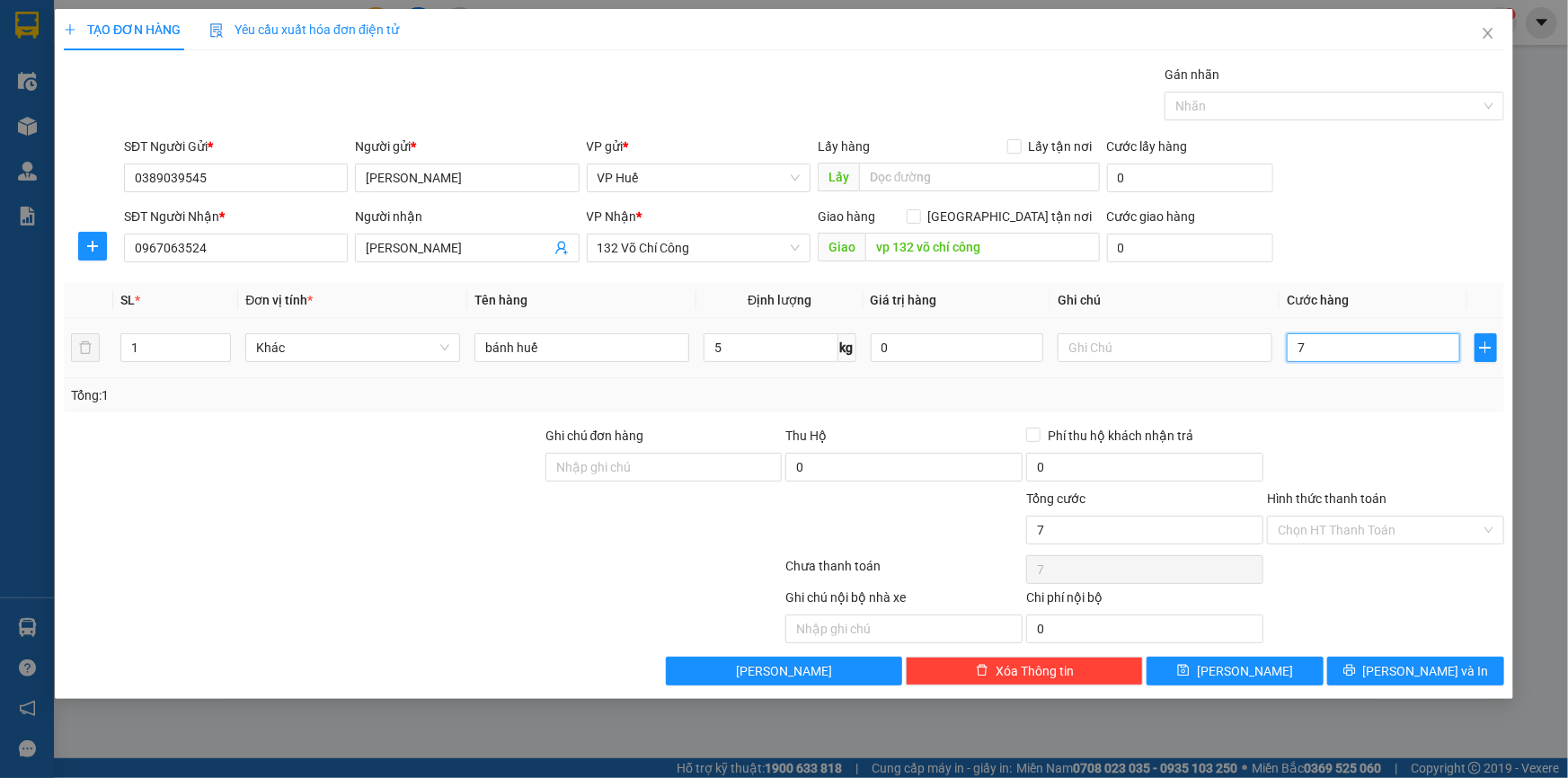
type input "0"
type input "08"
type input "8"
type input "0"
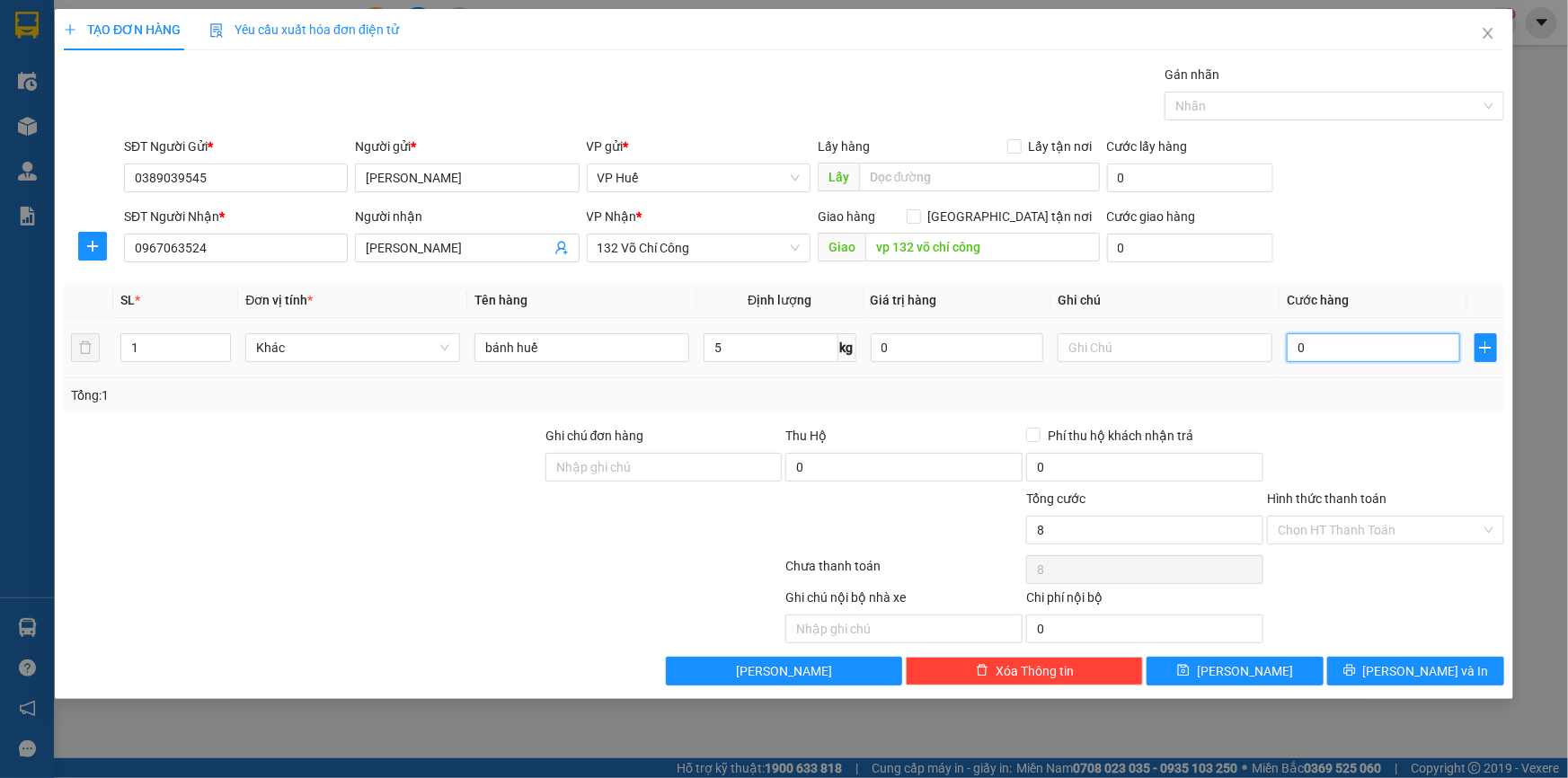
type input "0"
drag, startPoint x: 1346, startPoint y: 354, endPoint x: 1265, endPoint y: 360, distance: 81.2
click at [1265, 360] on tr "1 Khác bánh huế 5 kg 0 0" at bounding box center [784, 348] width 1440 height 60
type input "8"
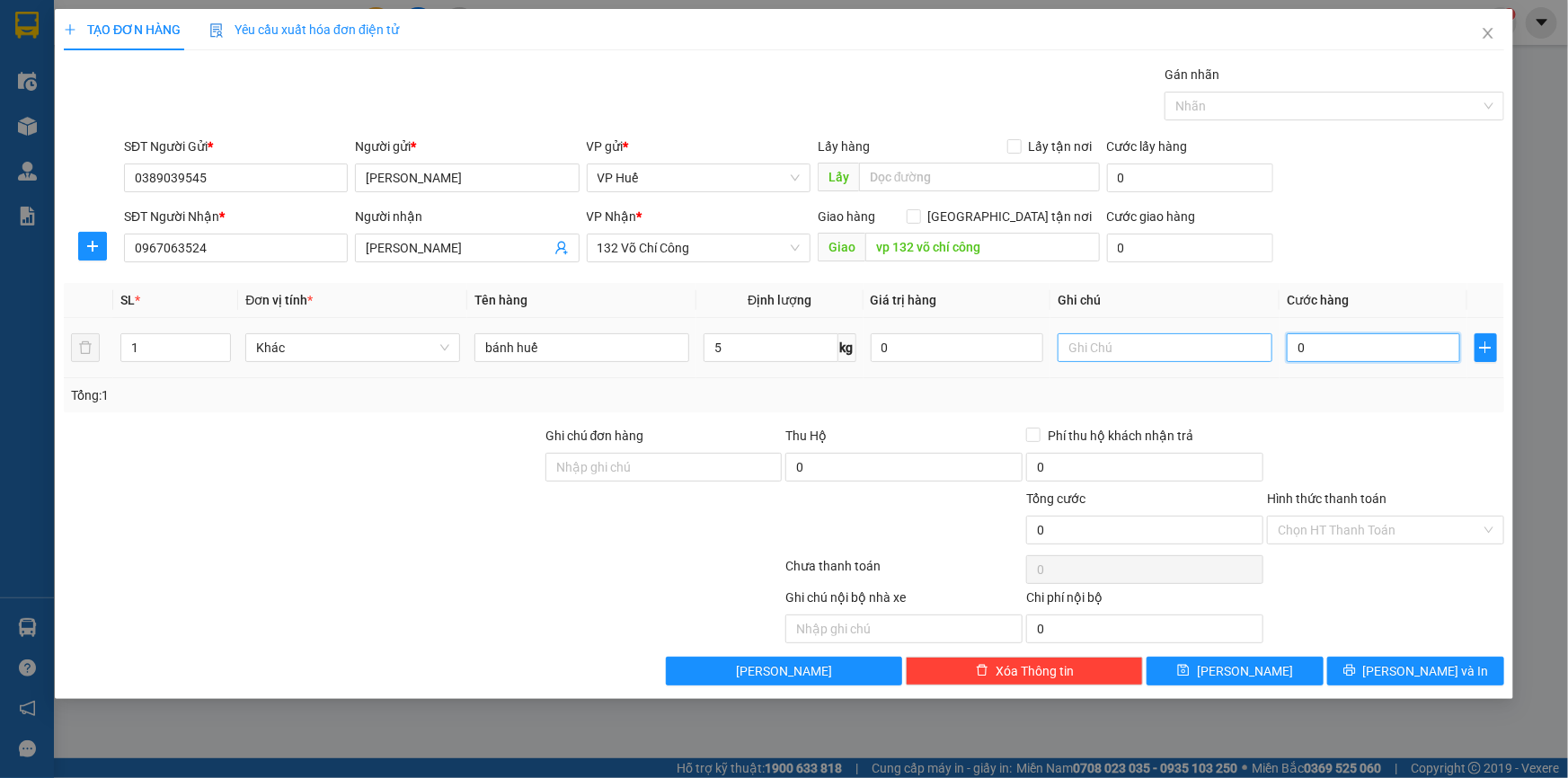
type input "8"
type input "80"
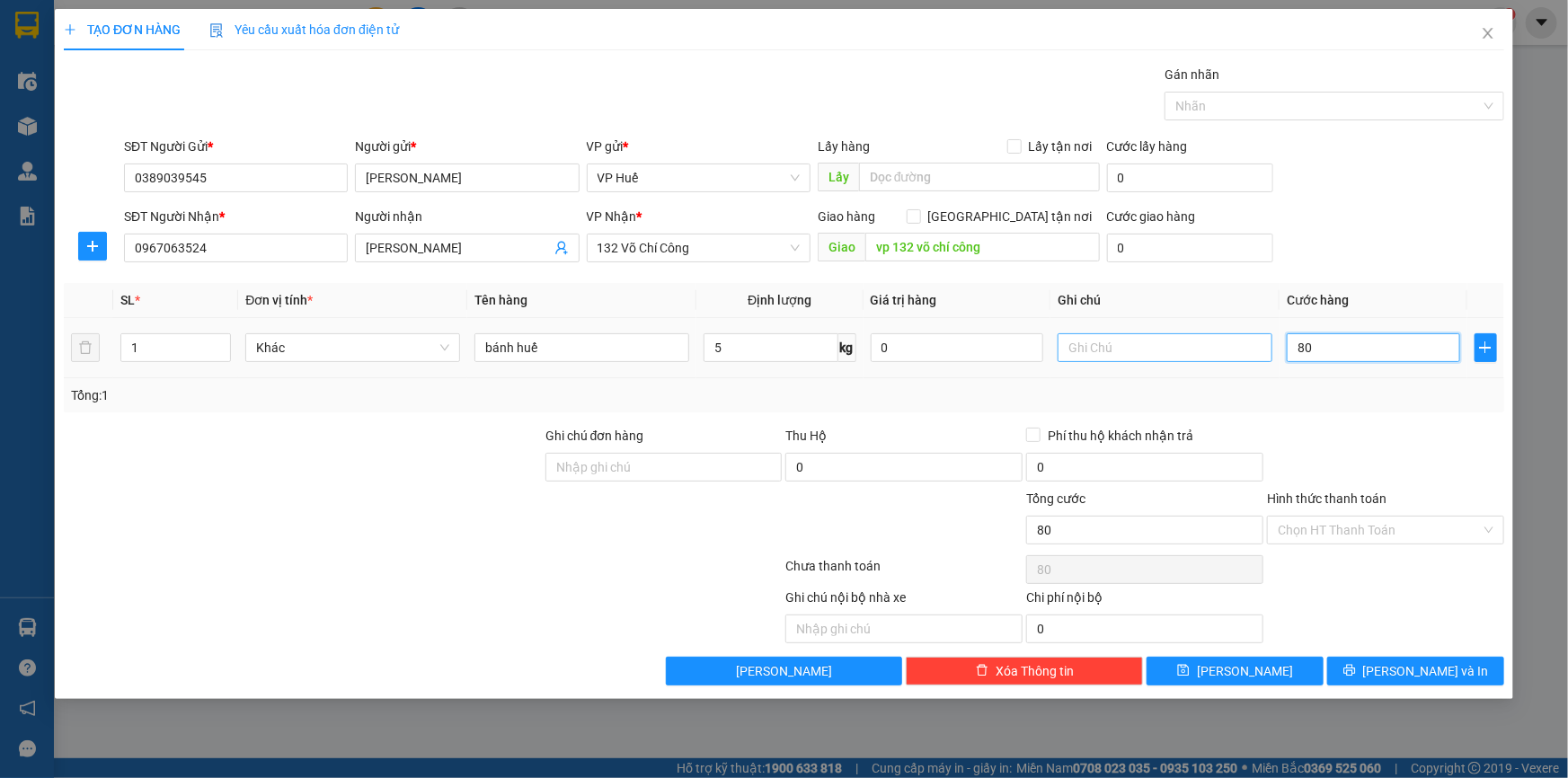
type input "800"
type input "8.000"
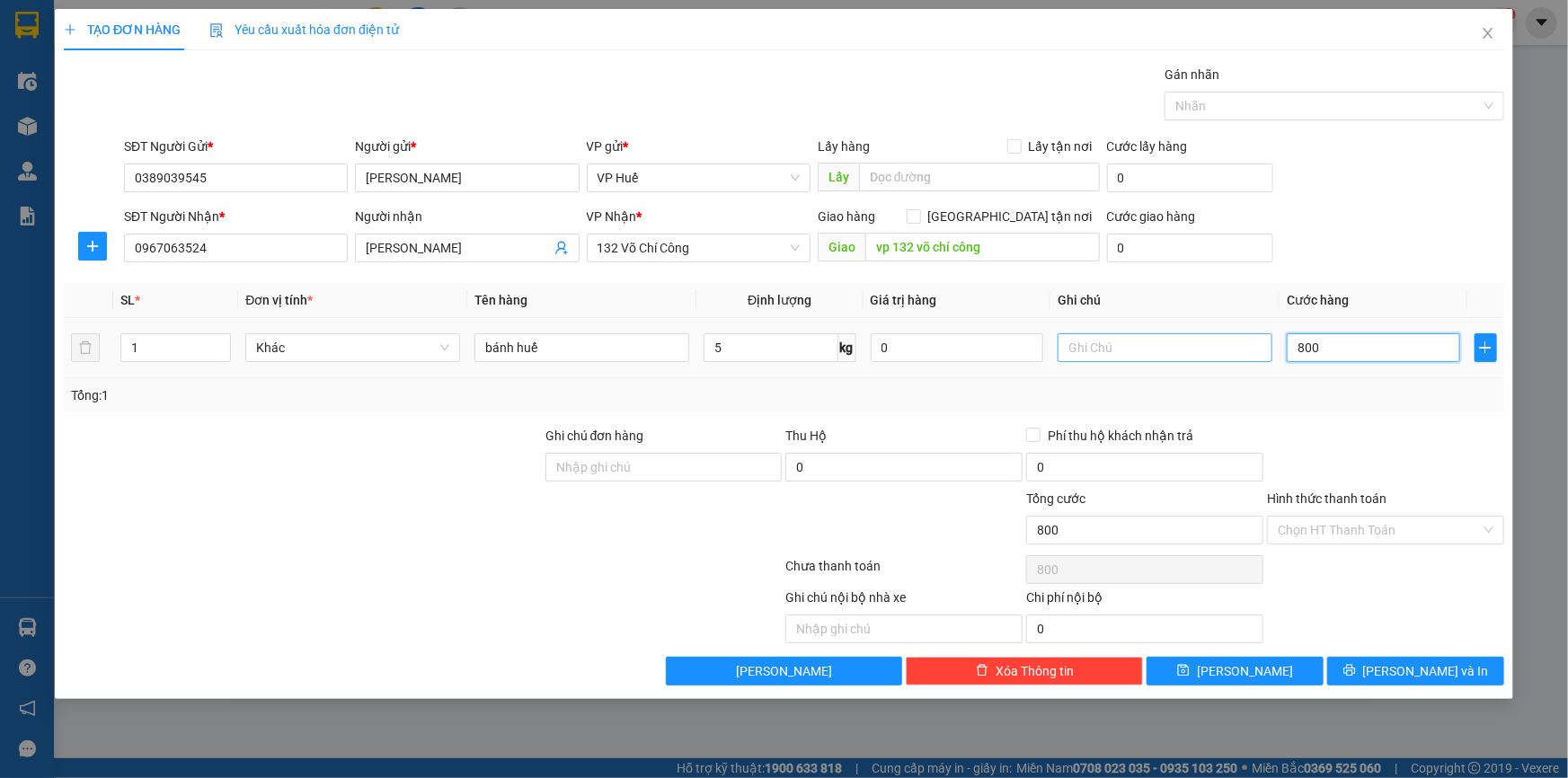
type input "8.000"
type input "80.000"
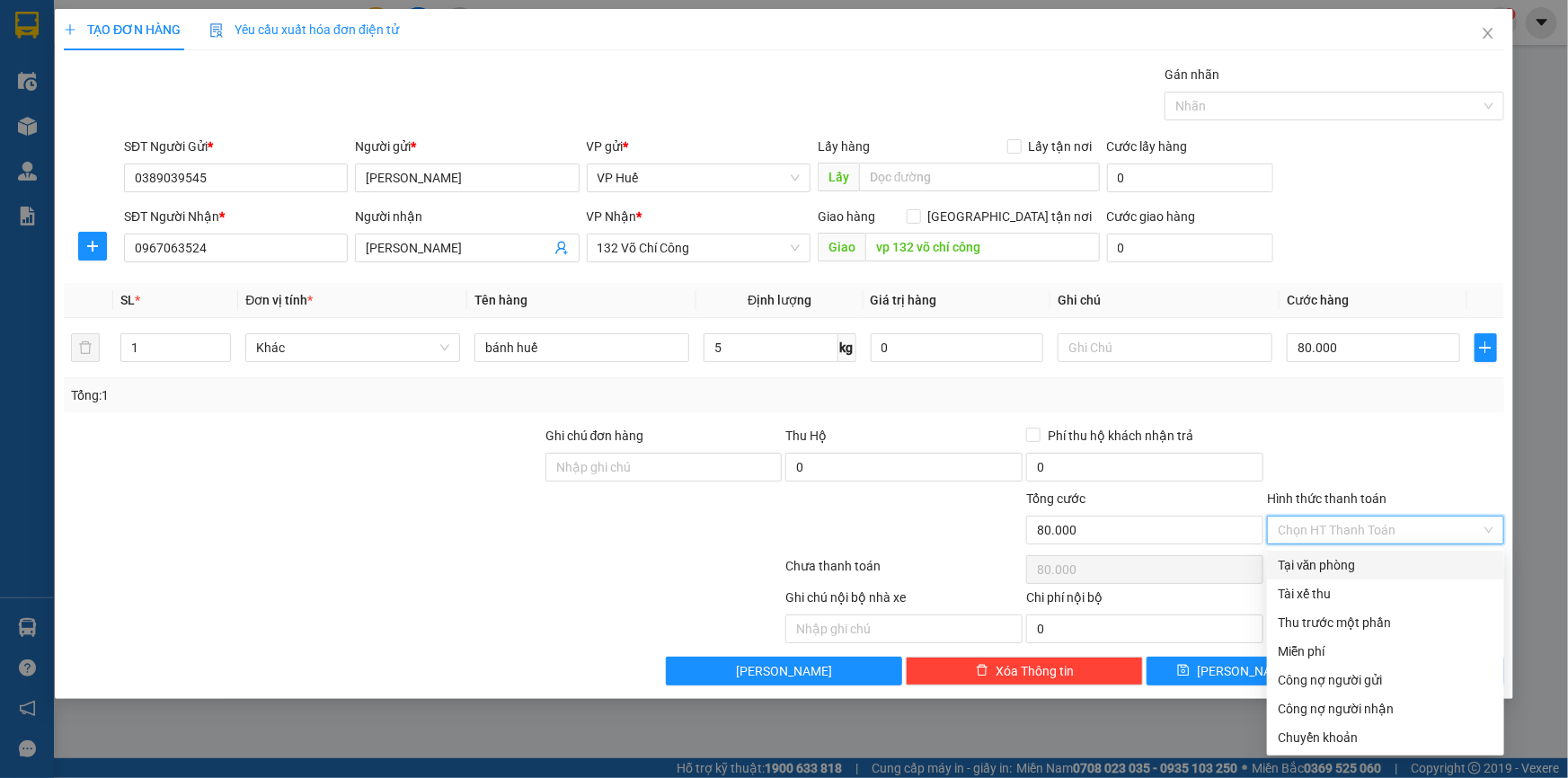
click at [1426, 532] on input "Hình thức thanh toán" at bounding box center [1379, 530] width 203 height 27
click at [1356, 566] on div "Tại văn phòng" at bounding box center [1385, 565] width 215 height 20
type input "0"
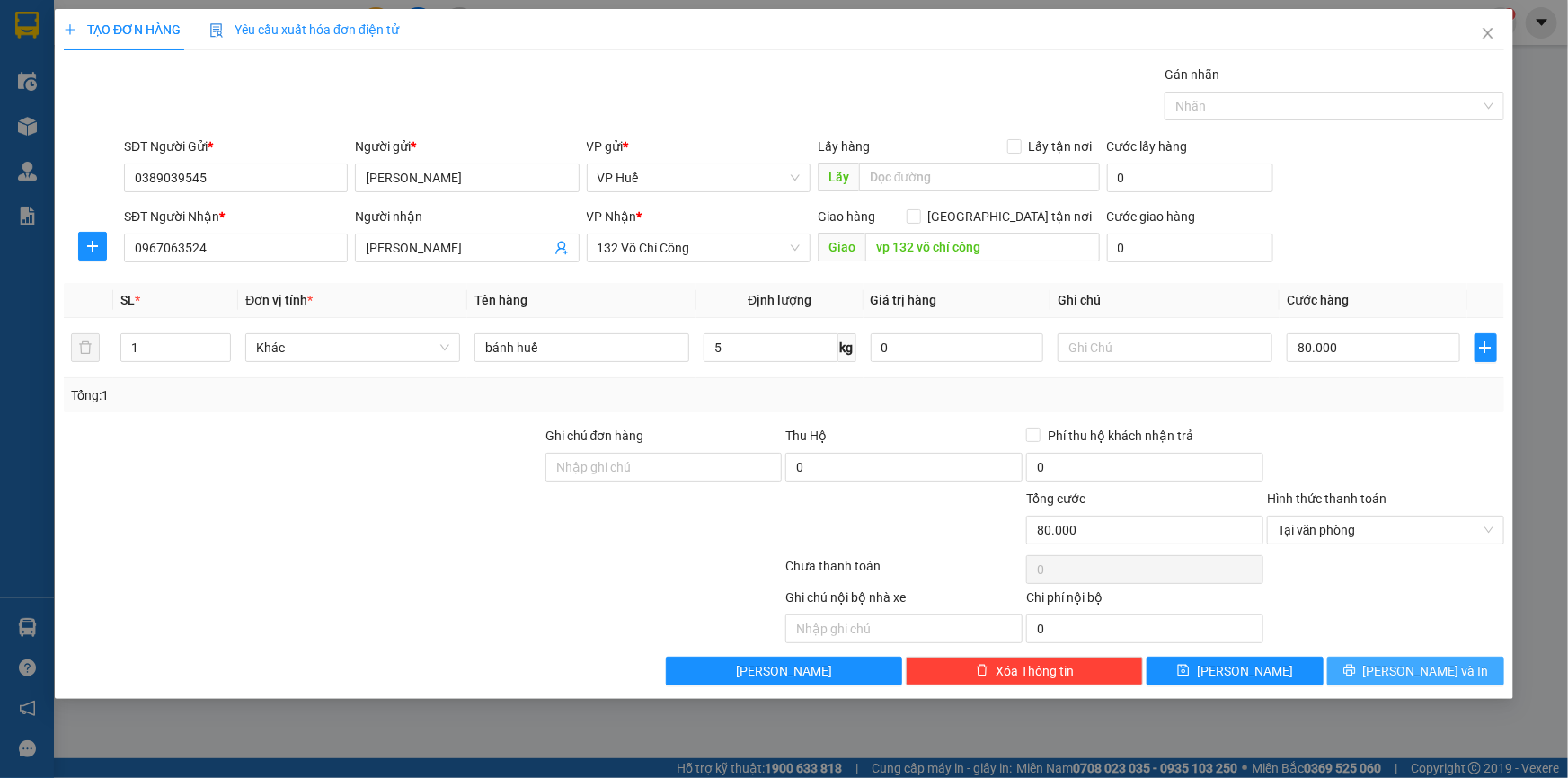
click at [1411, 671] on span "[PERSON_NAME] và In" at bounding box center [1425, 671] width 126 height 20
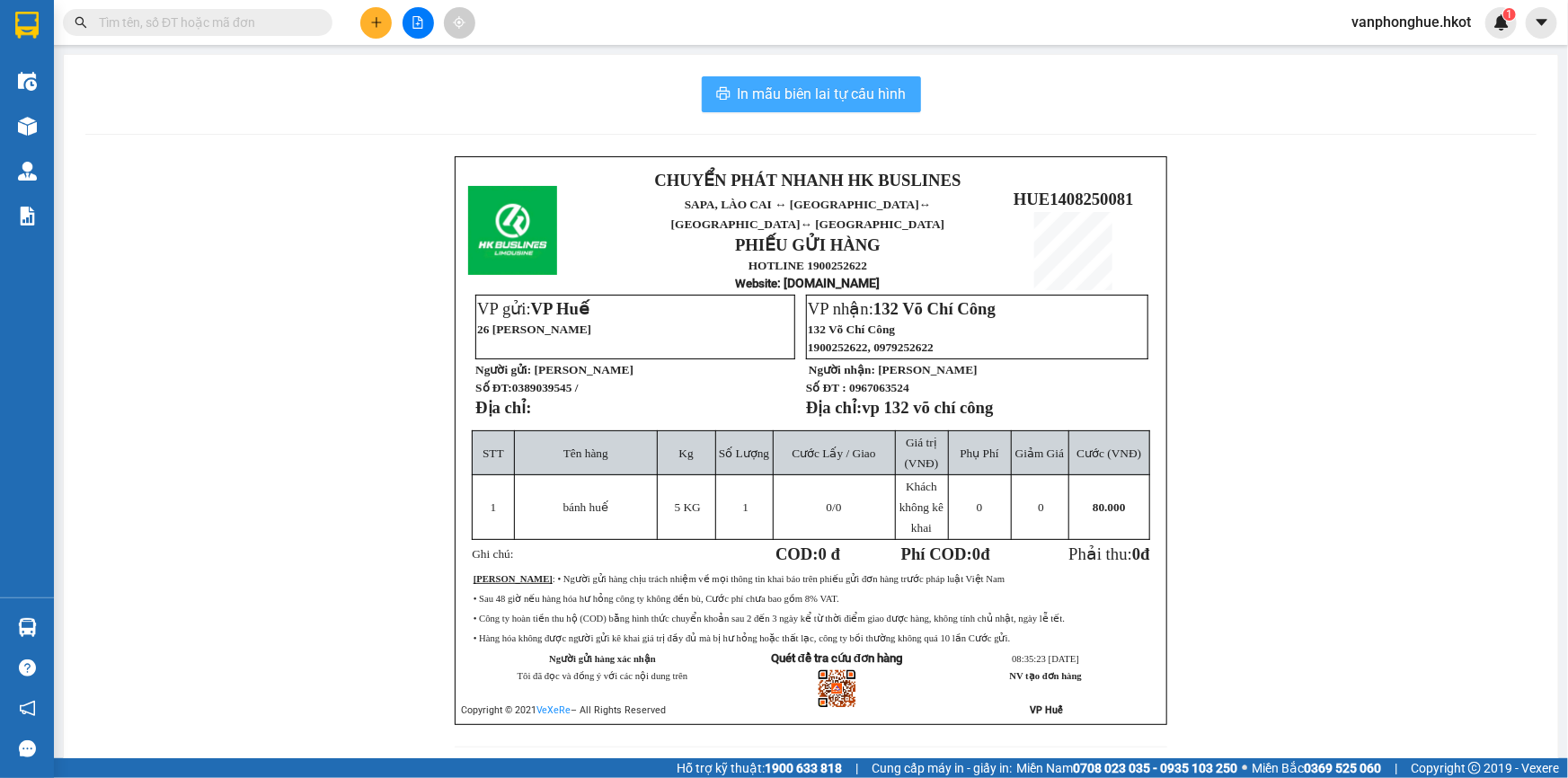
click at [833, 94] on span "In mẫu biên lai tự cấu hình" at bounding box center [822, 93] width 169 height 23
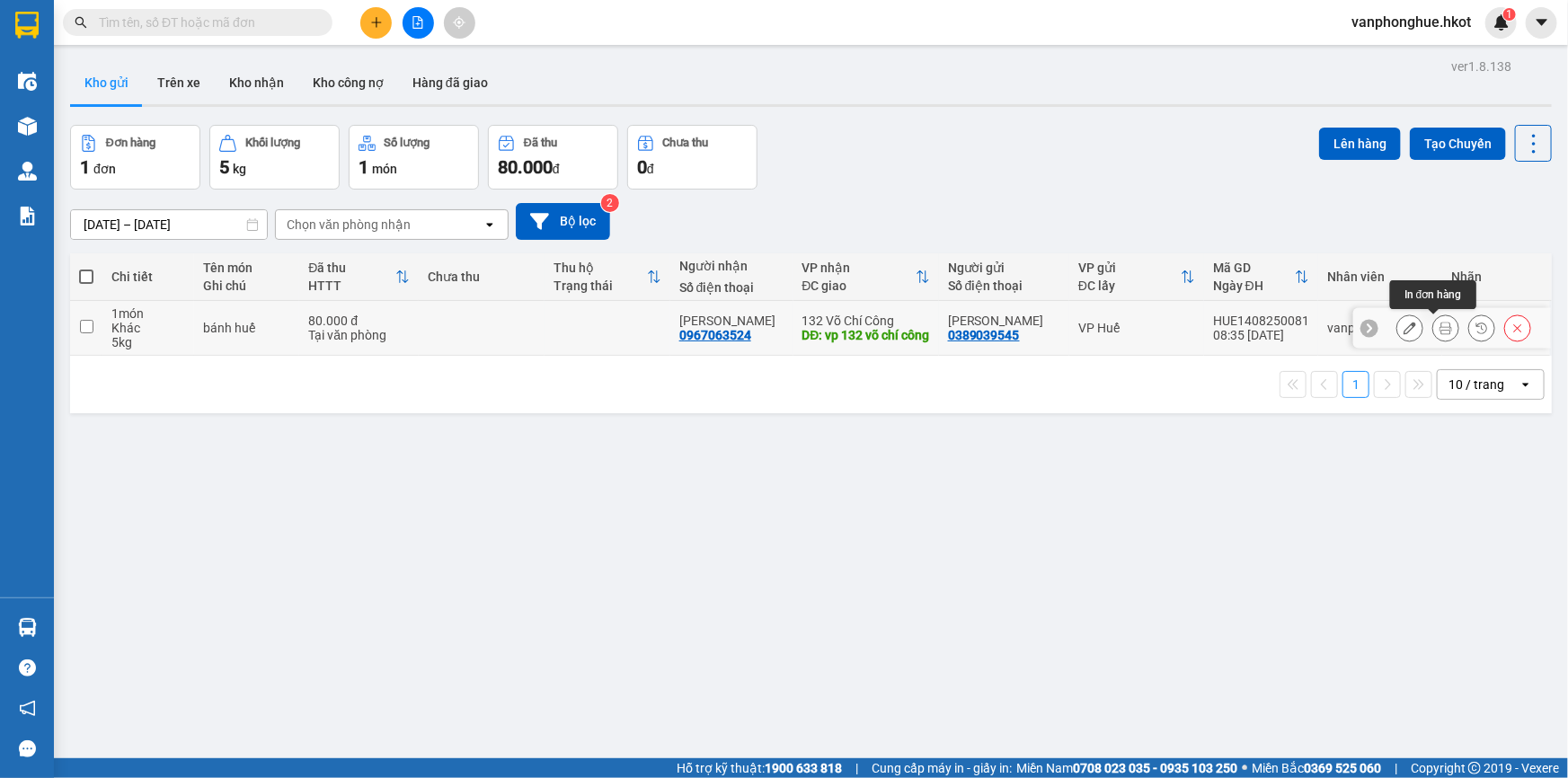
click at [1439, 332] on icon at bounding box center [1445, 328] width 13 height 13
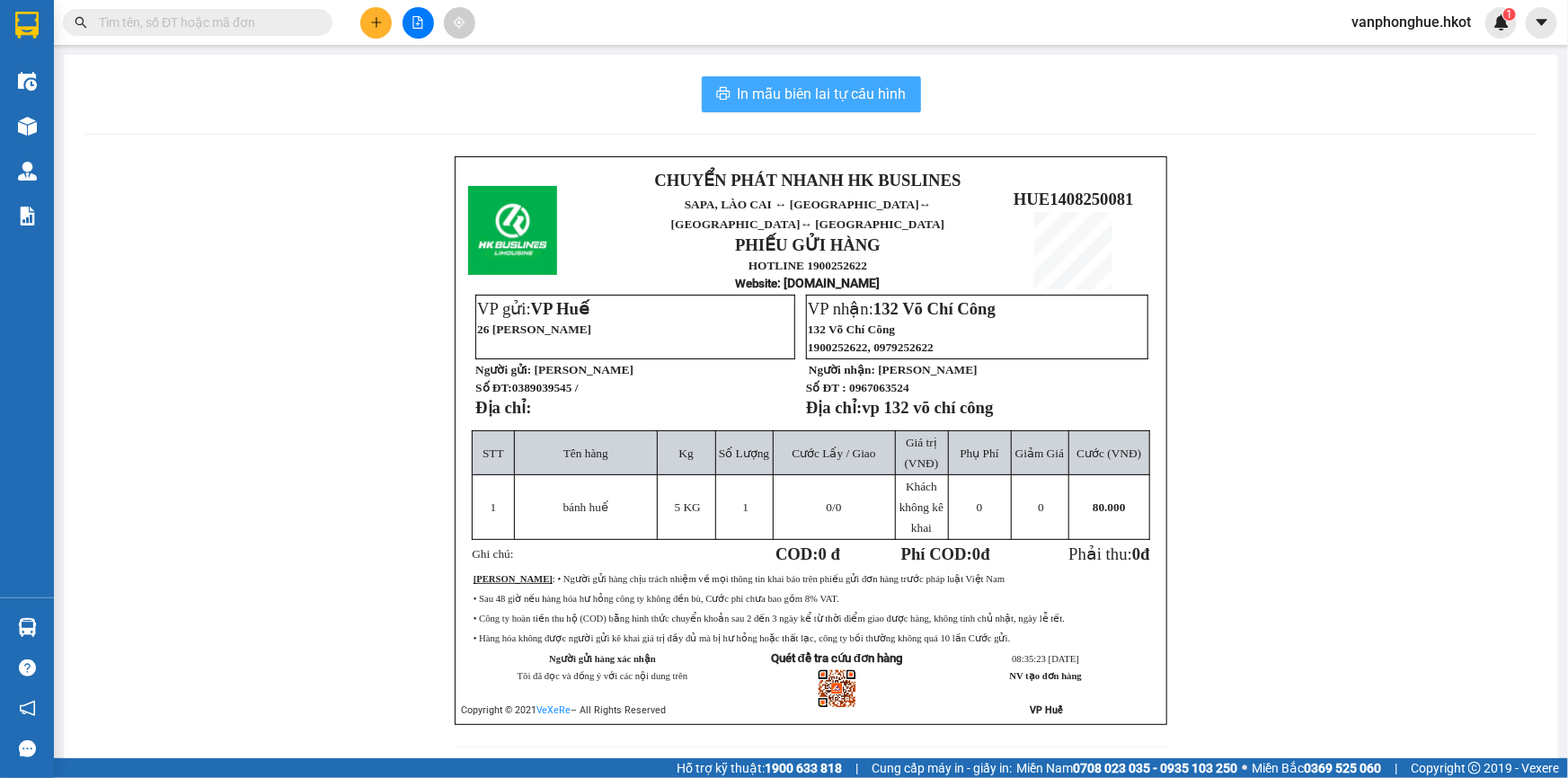
click at [859, 88] on span "In mẫu biên lai tự cấu hình" at bounding box center [822, 93] width 169 height 23
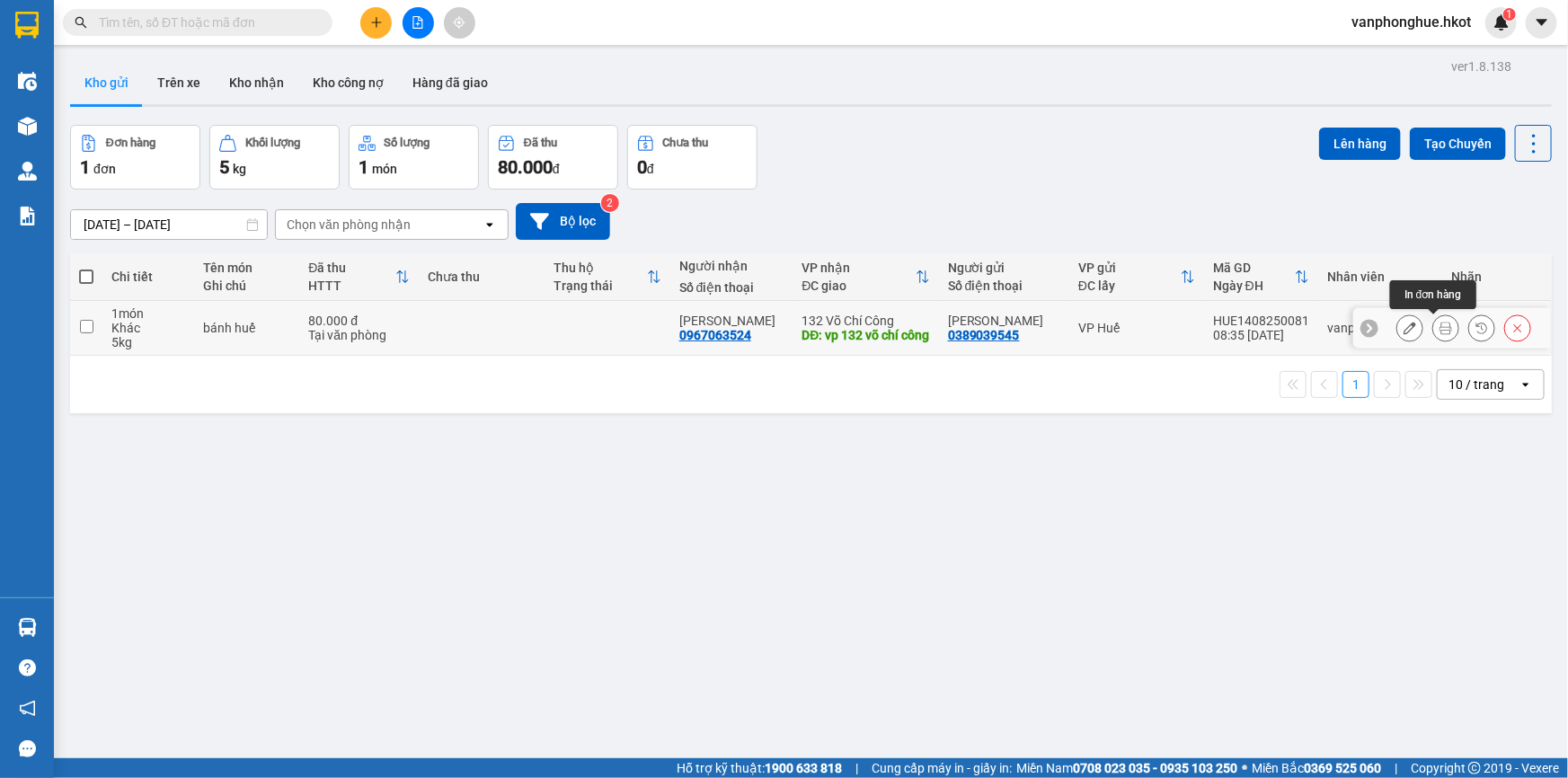
click at [1439, 334] on icon at bounding box center [1445, 328] width 13 height 13
